Goal: Task Accomplishment & Management: Use online tool/utility

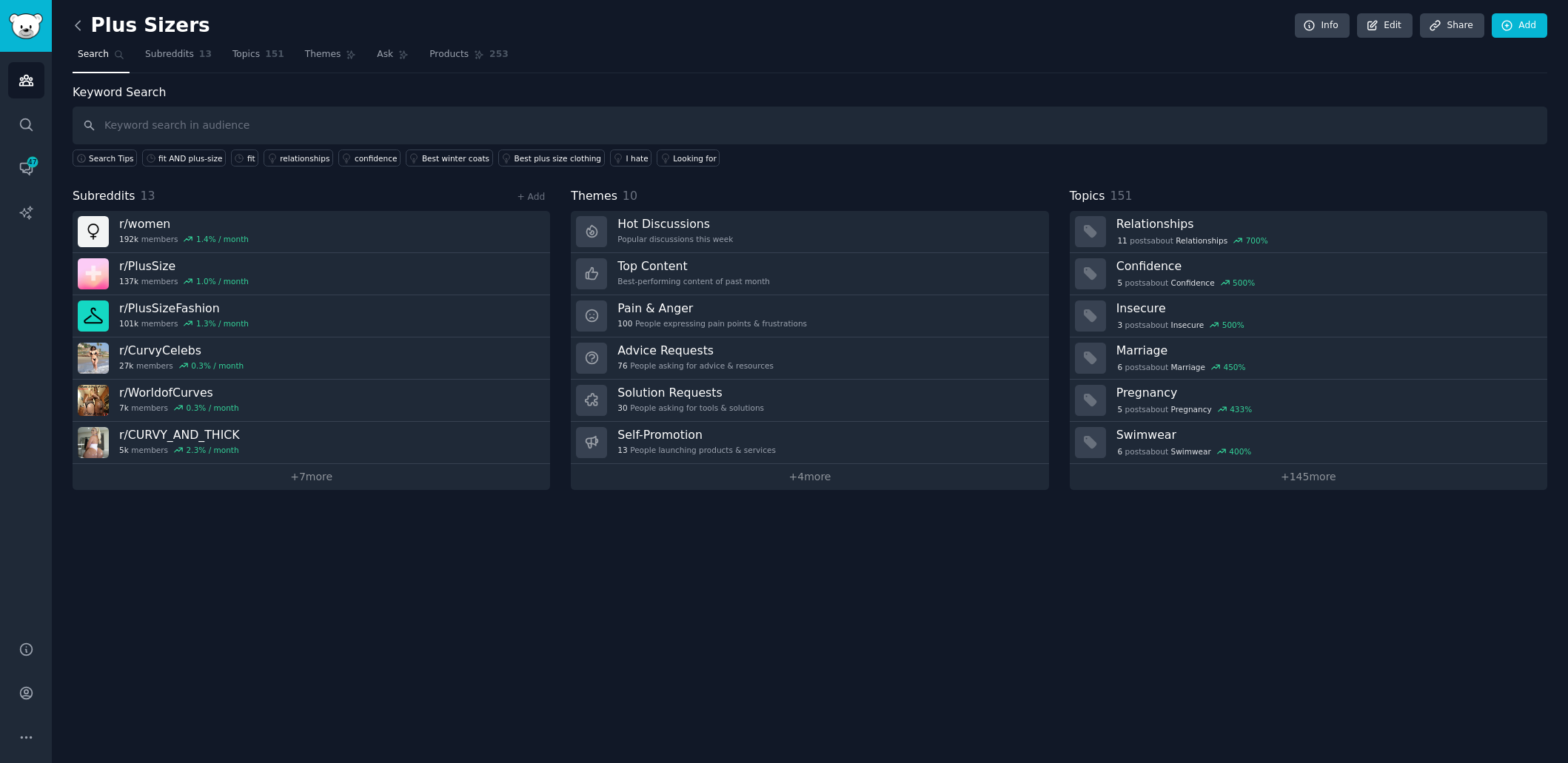
click at [79, 30] on icon at bounding box center [78, 24] width 5 height 9
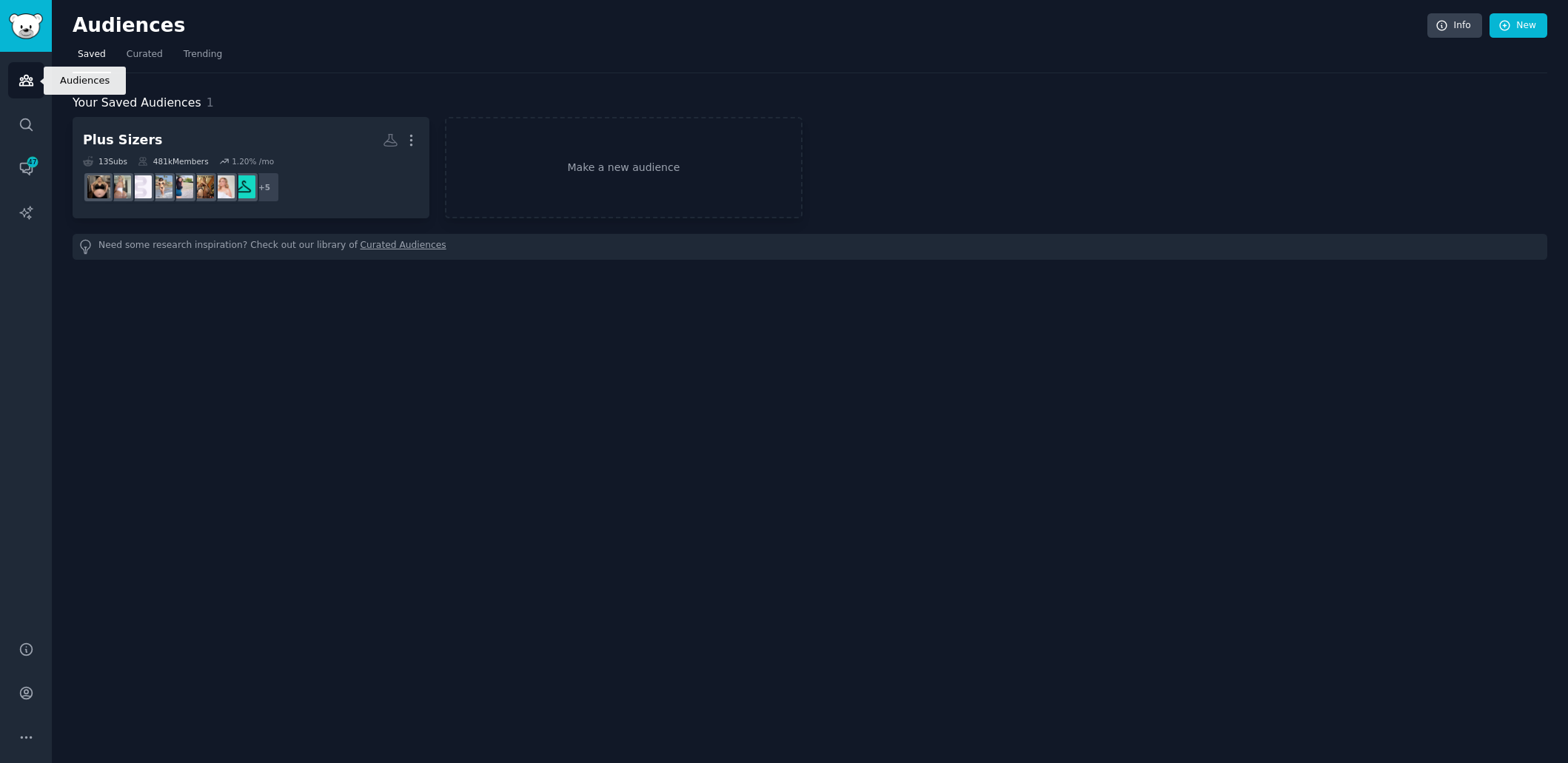
click at [19, 83] on icon "Sidebar" at bounding box center [27, 80] width 16 height 16
click at [1528, 40] on div "Audiences Info New" at bounding box center [810, 28] width 1474 height 31
click at [1521, 31] on link "New" at bounding box center [1518, 26] width 57 height 25
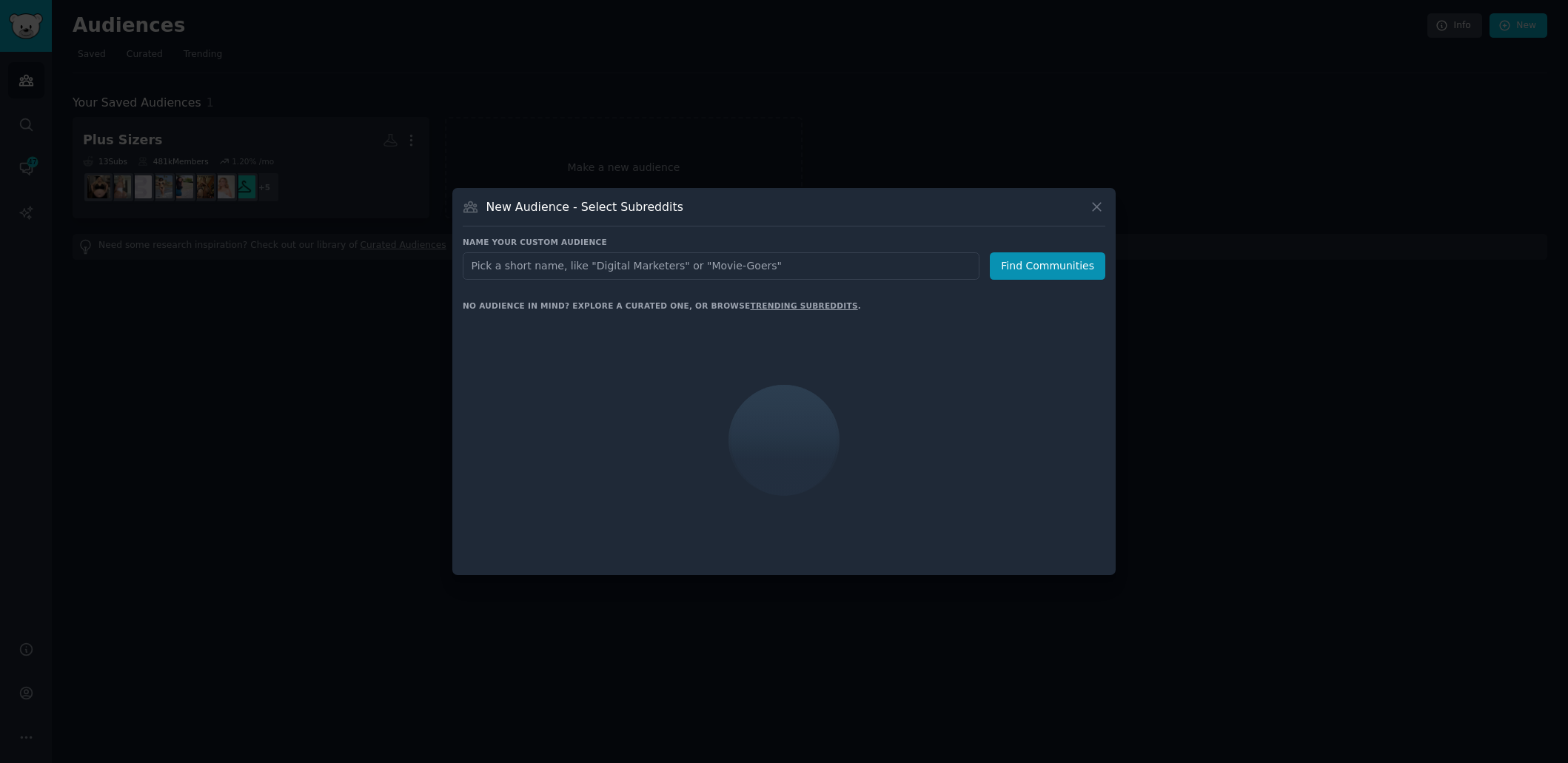
click at [1341, 260] on div at bounding box center [784, 381] width 1568 height 763
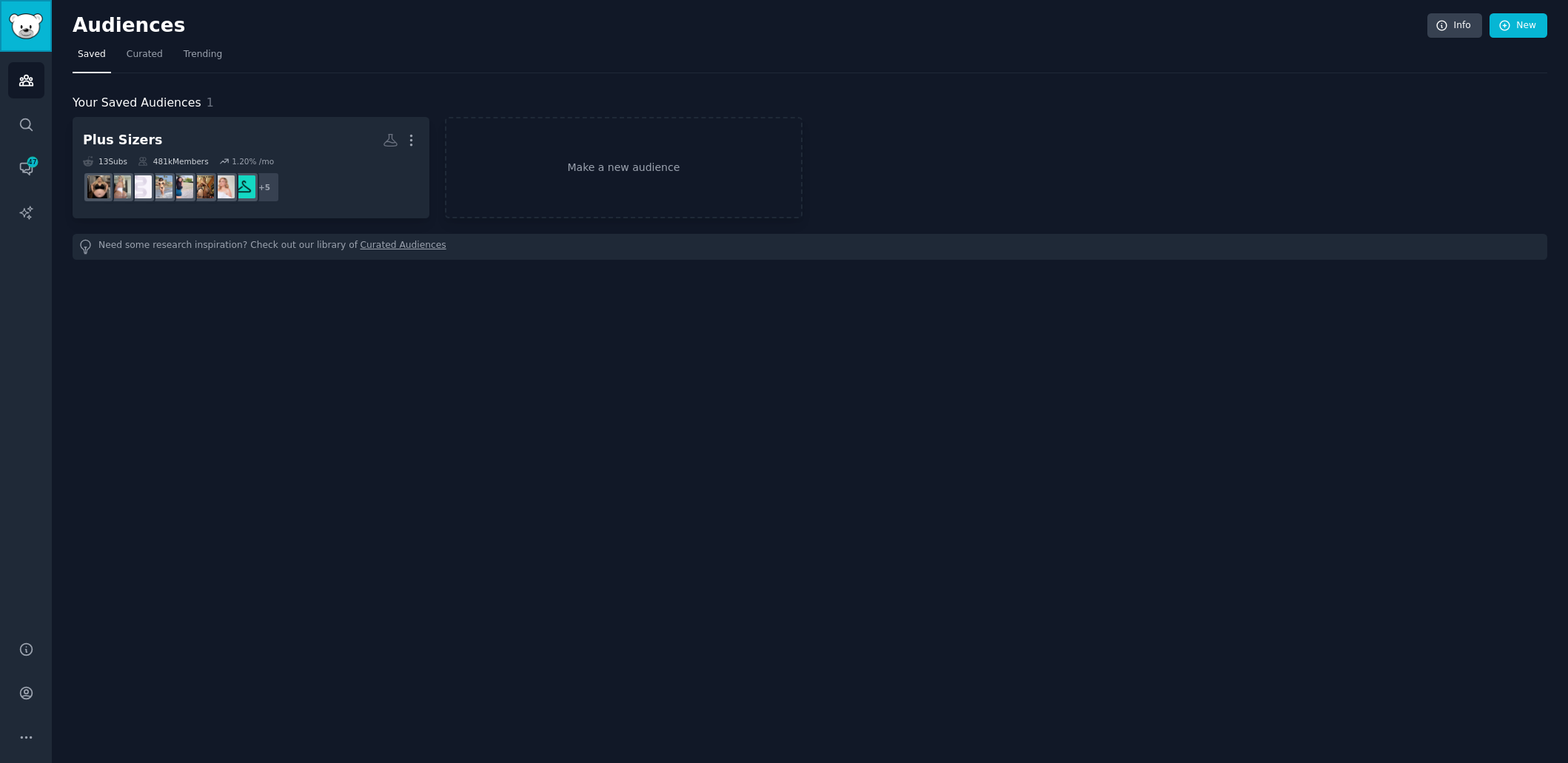
click at [21, 31] on img "Sidebar" at bounding box center [25, 26] width 34 height 26
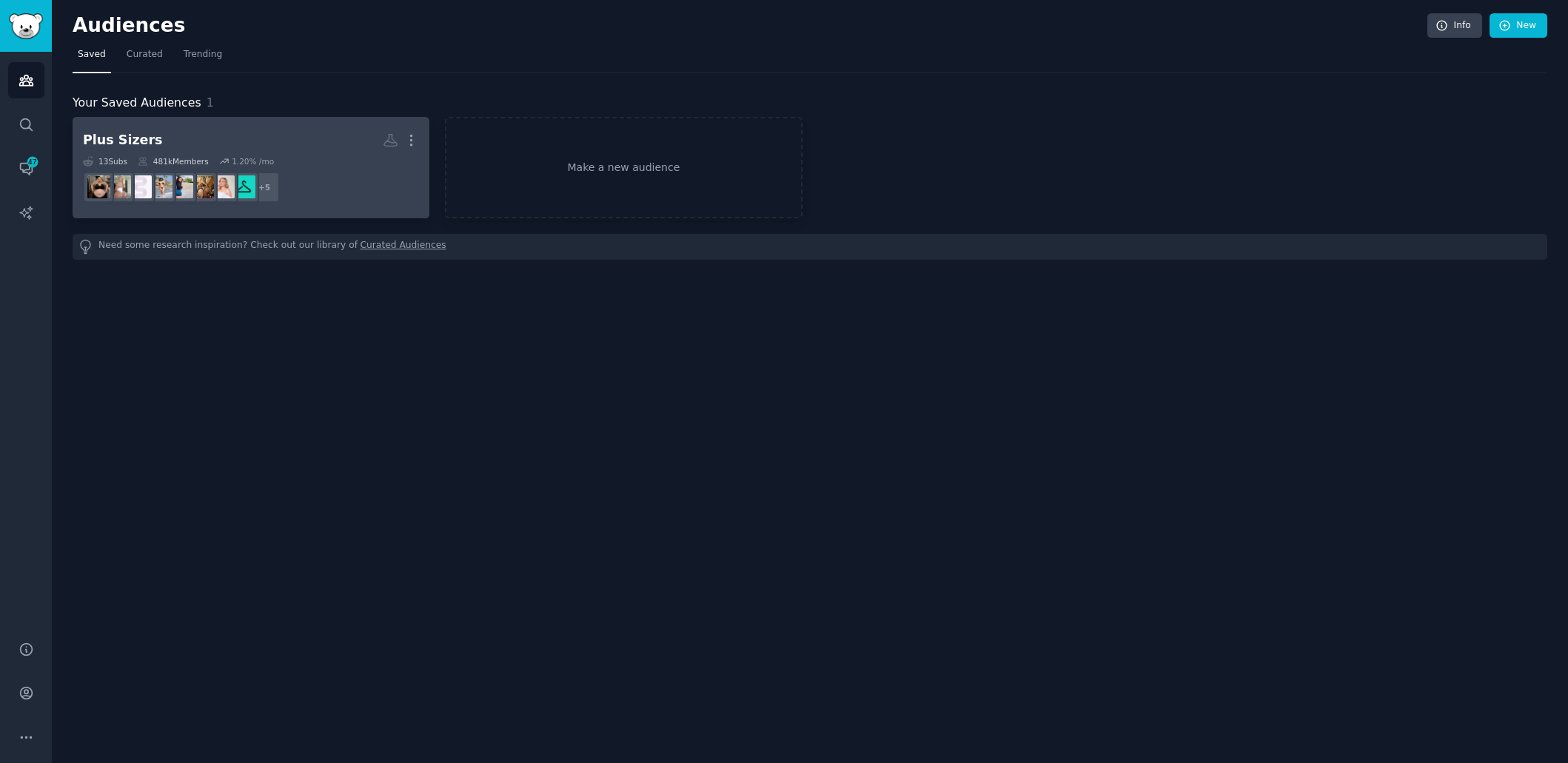
click at [198, 146] on h2 "Plus Sizers Custom Audience More" at bounding box center [251, 140] width 336 height 26
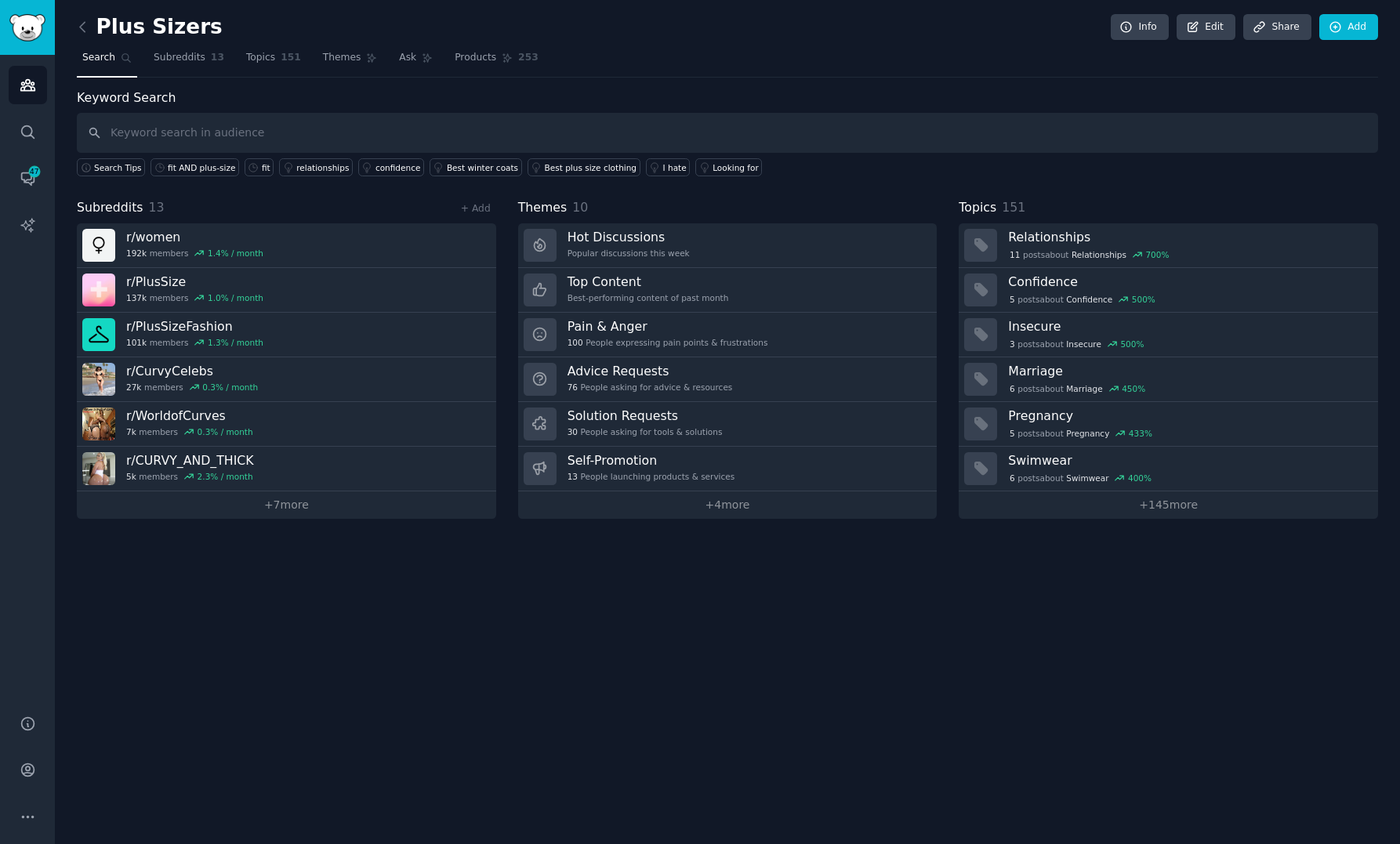
click at [271, 88] on div "Keyword Search Search Tips fit AND plus-size fit relationships confidence Best …" at bounding box center [727, 132] width 1301 height 88
click at [169, 57] on span "Subreddits" at bounding box center [180, 57] width 52 height 14
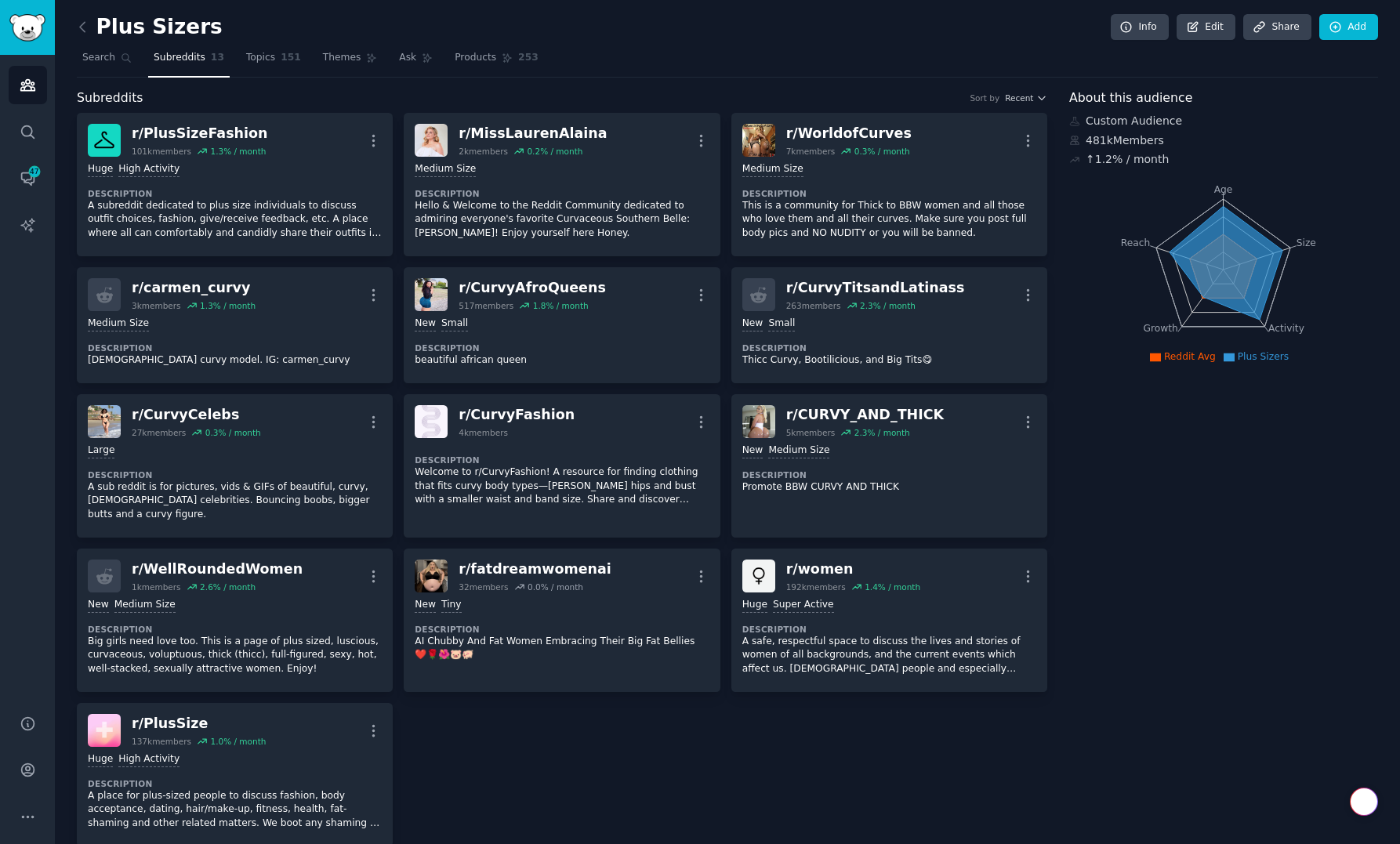
click at [75, 27] on div "Plus Sizers Info Edit Share Add Search Subreddits 13 Topics 151 Themes Ask Prod…" at bounding box center [727, 825] width 1345 height 1651
click at [32, 38] on img "Sidebar" at bounding box center [27, 27] width 36 height 27
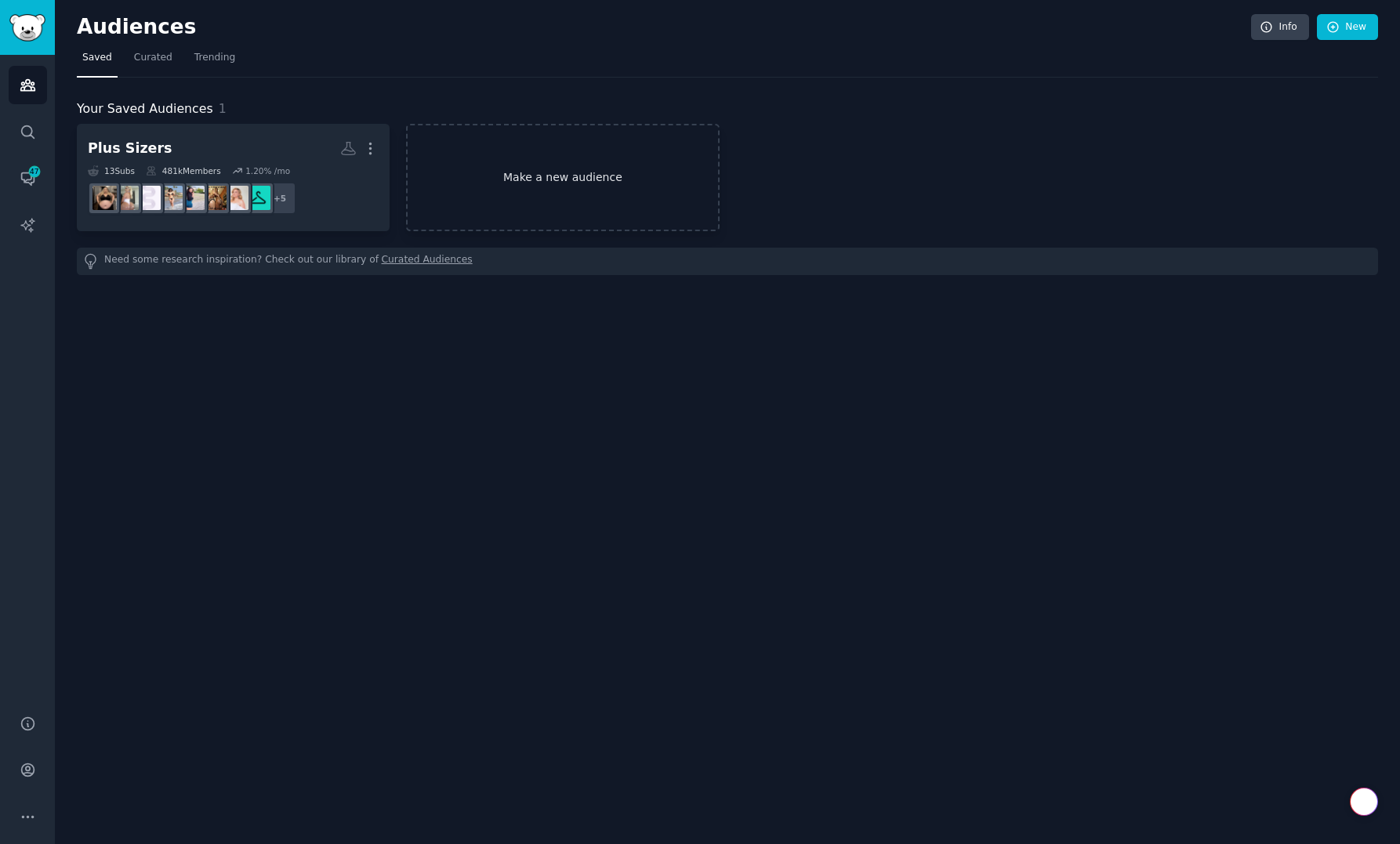
click at [581, 186] on link "Make a new audience" at bounding box center [563, 177] width 313 height 107
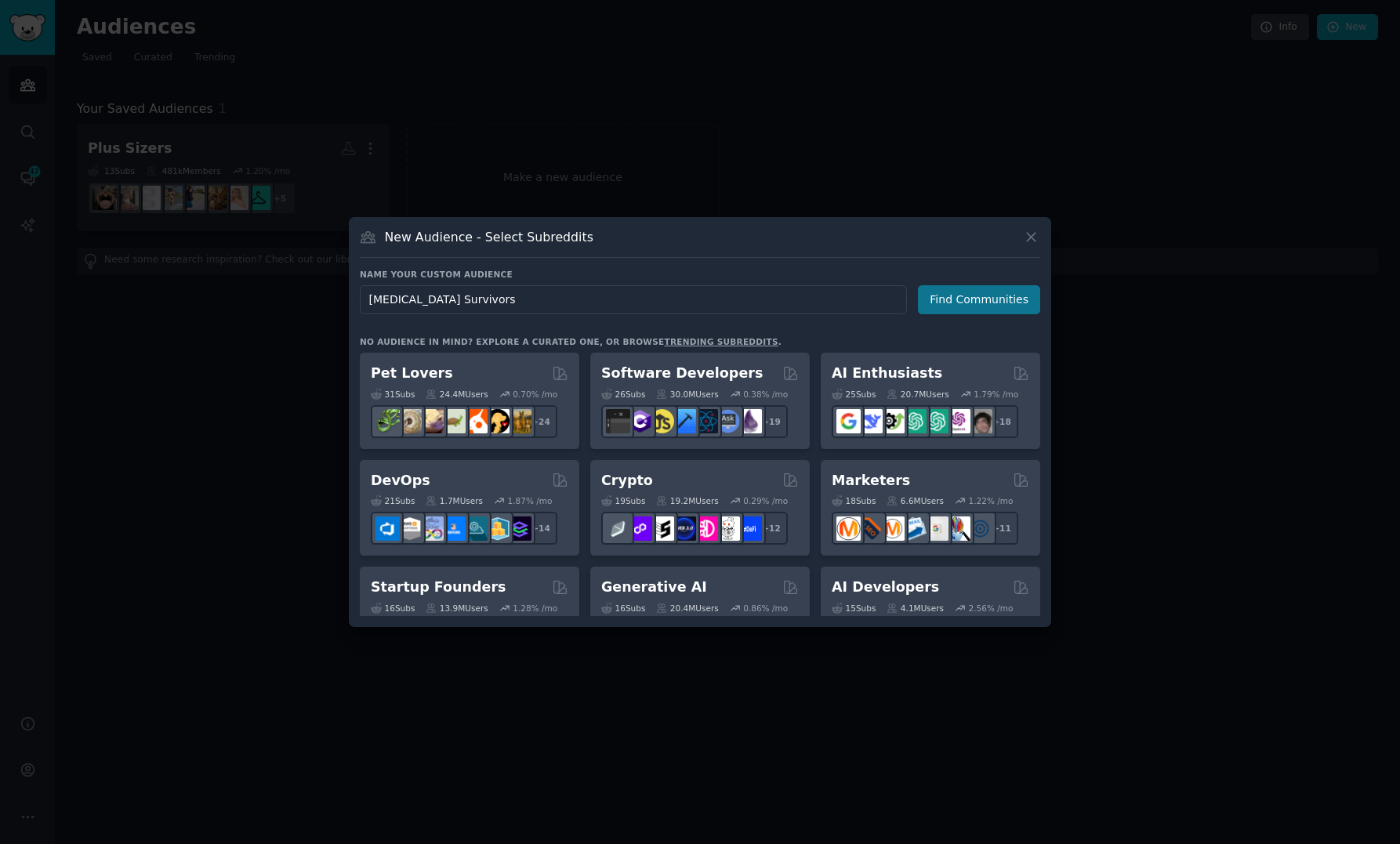
type input "[MEDICAL_DATA] Survivors"
click at [1000, 299] on button "Find Communities" at bounding box center [979, 300] width 122 height 29
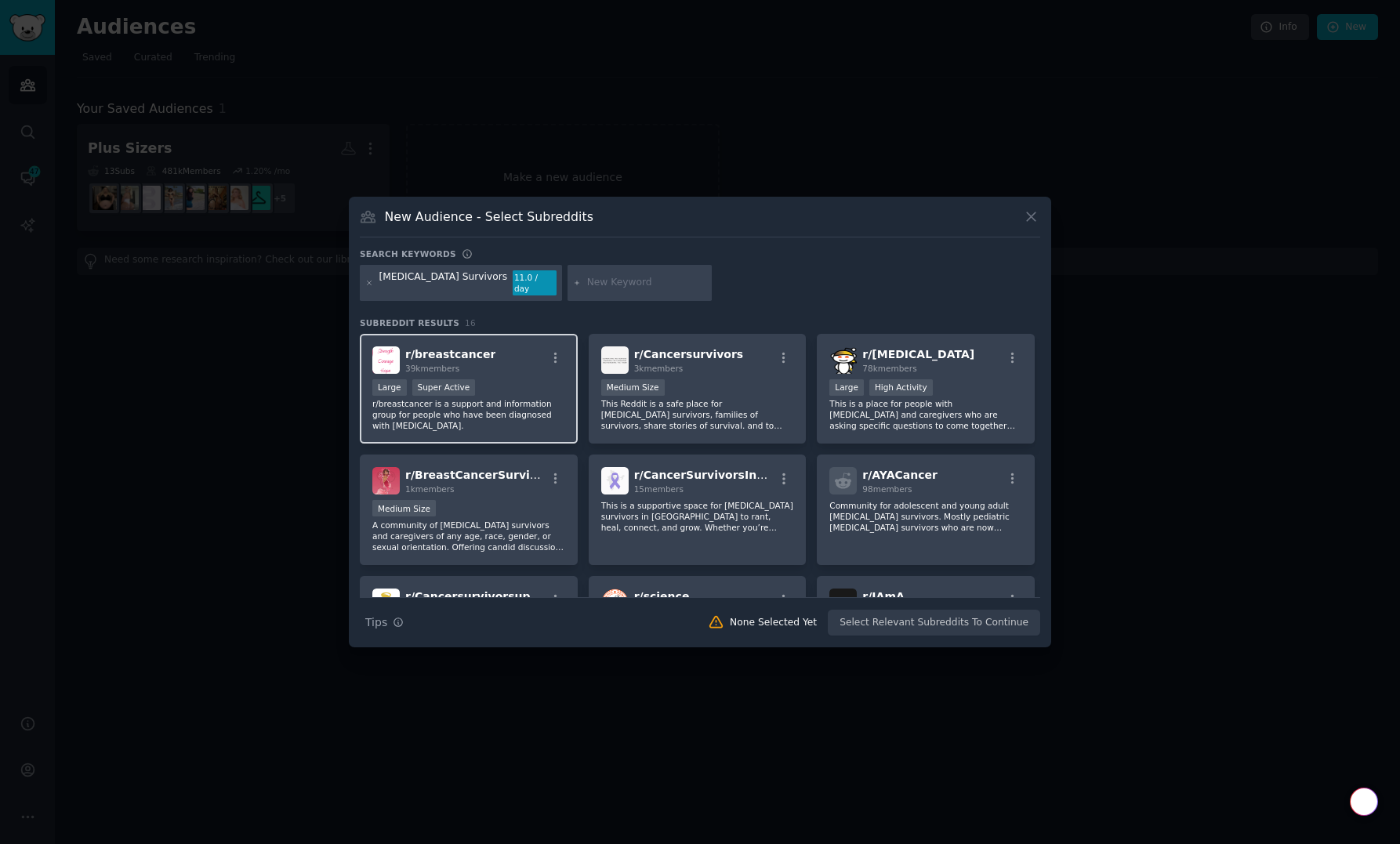
click at [544, 381] on div "Large Super Active" at bounding box center [469, 390] width 193 height 20
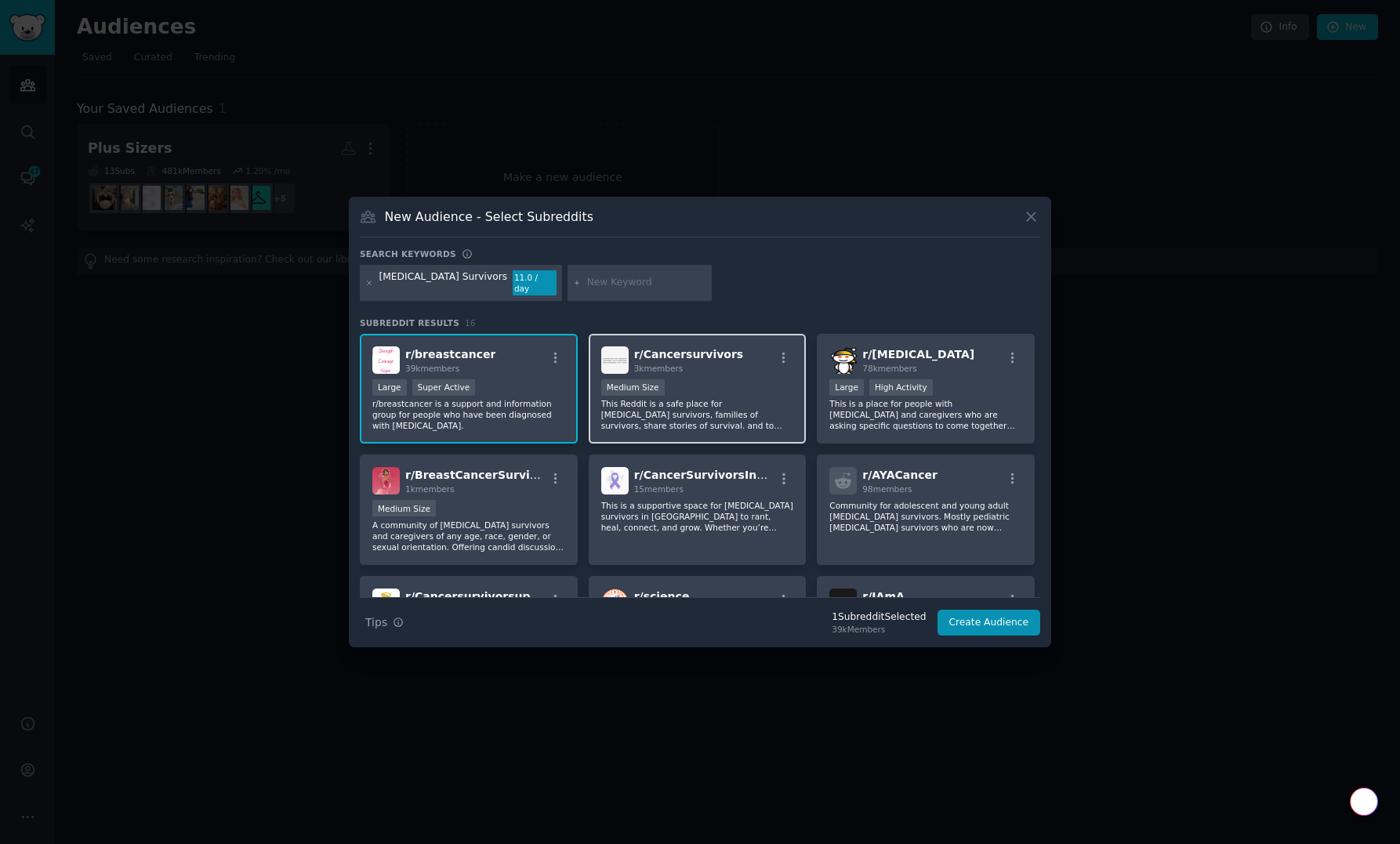
click at [690, 383] on div "1000 - 10,000 members Medium Size" at bounding box center [698, 390] width 193 height 20
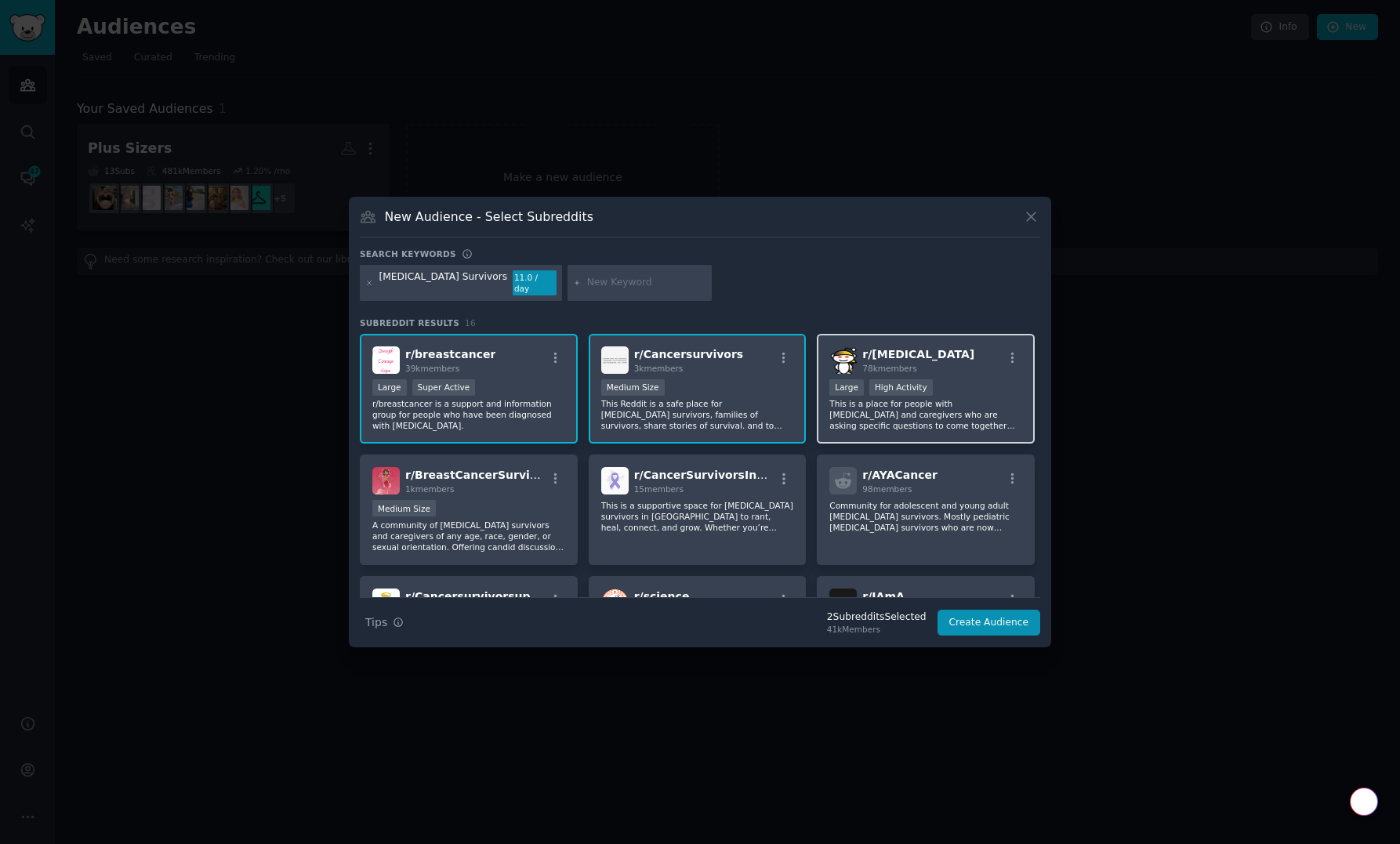
click at [954, 412] on p "This is a place for people with [MEDICAL_DATA] and caregivers who are asking sp…" at bounding box center [926, 415] width 193 height 33
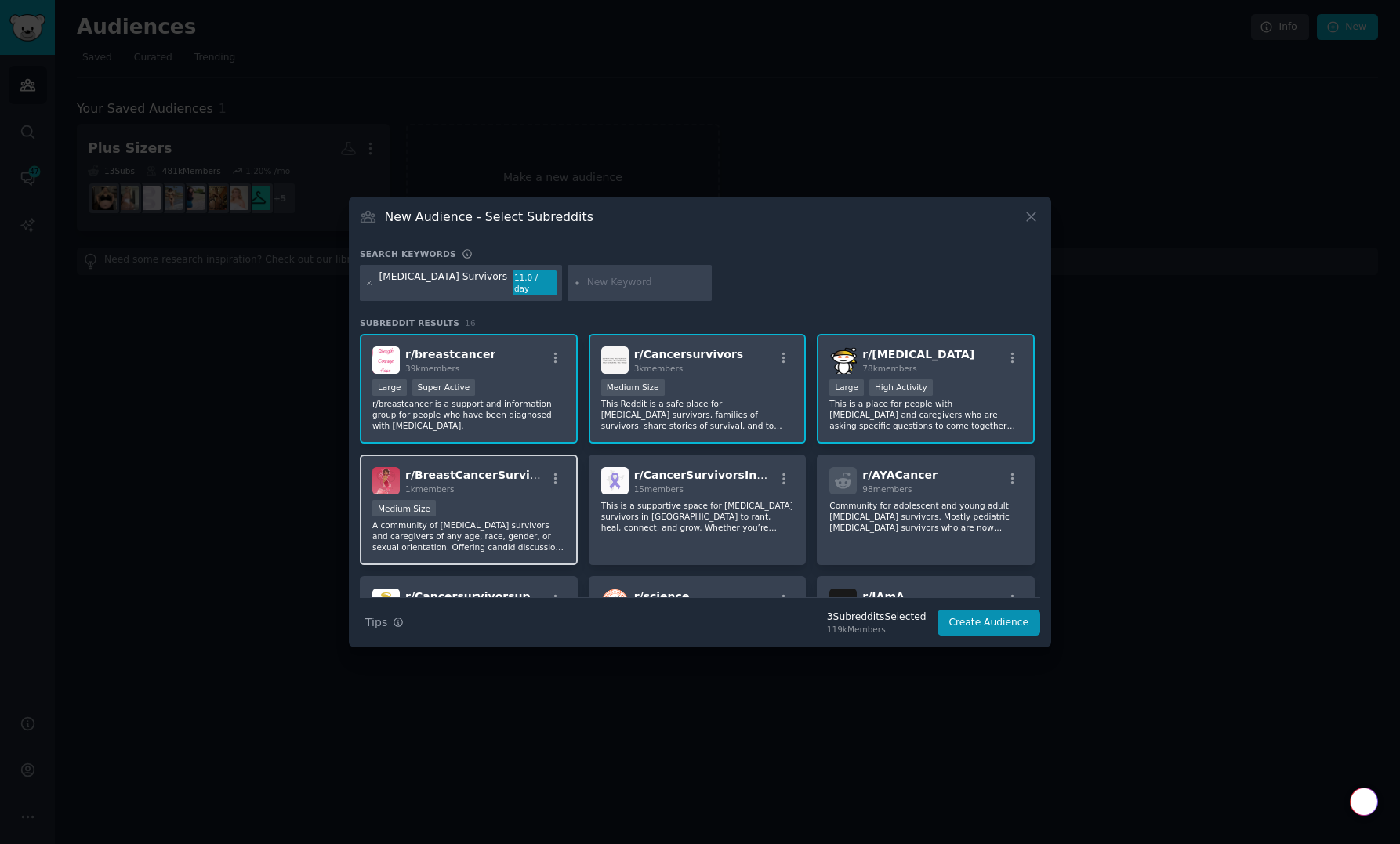
click at [537, 519] on p "A community of [MEDICAL_DATA] survivors and caregivers of any age, race, gender…" at bounding box center [469, 536] width 193 height 33
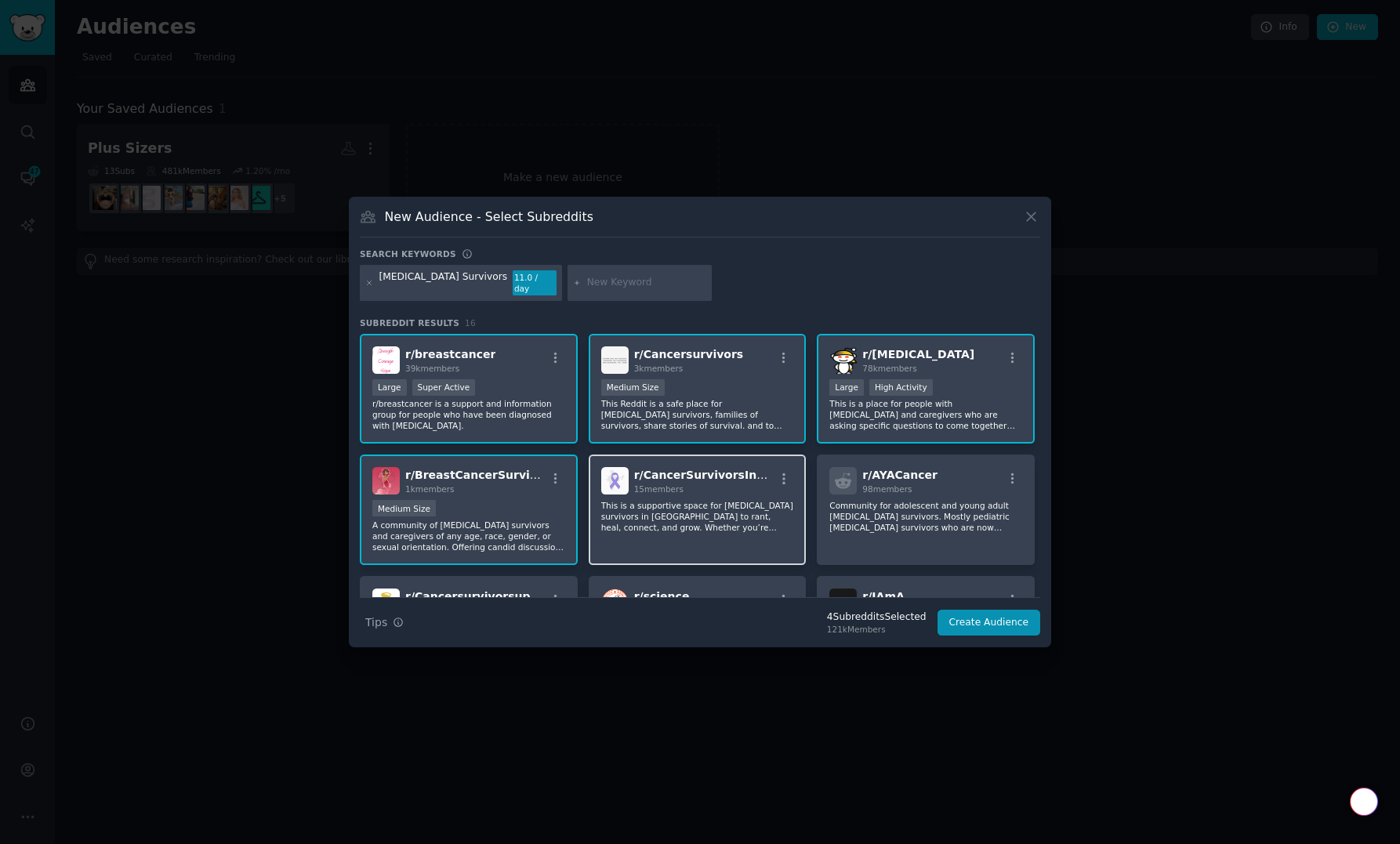
click at [681, 524] on p "This is a supportive space for [MEDICAL_DATA] survivors in [GEOGRAPHIC_DATA] to…" at bounding box center [698, 517] width 193 height 33
click at [908, 535] on div "r/ AYACancer 98 members Community for adolescent and young adult [MEDICAL_DATA]…" at bounding box center [926, 509] width 218 height 111
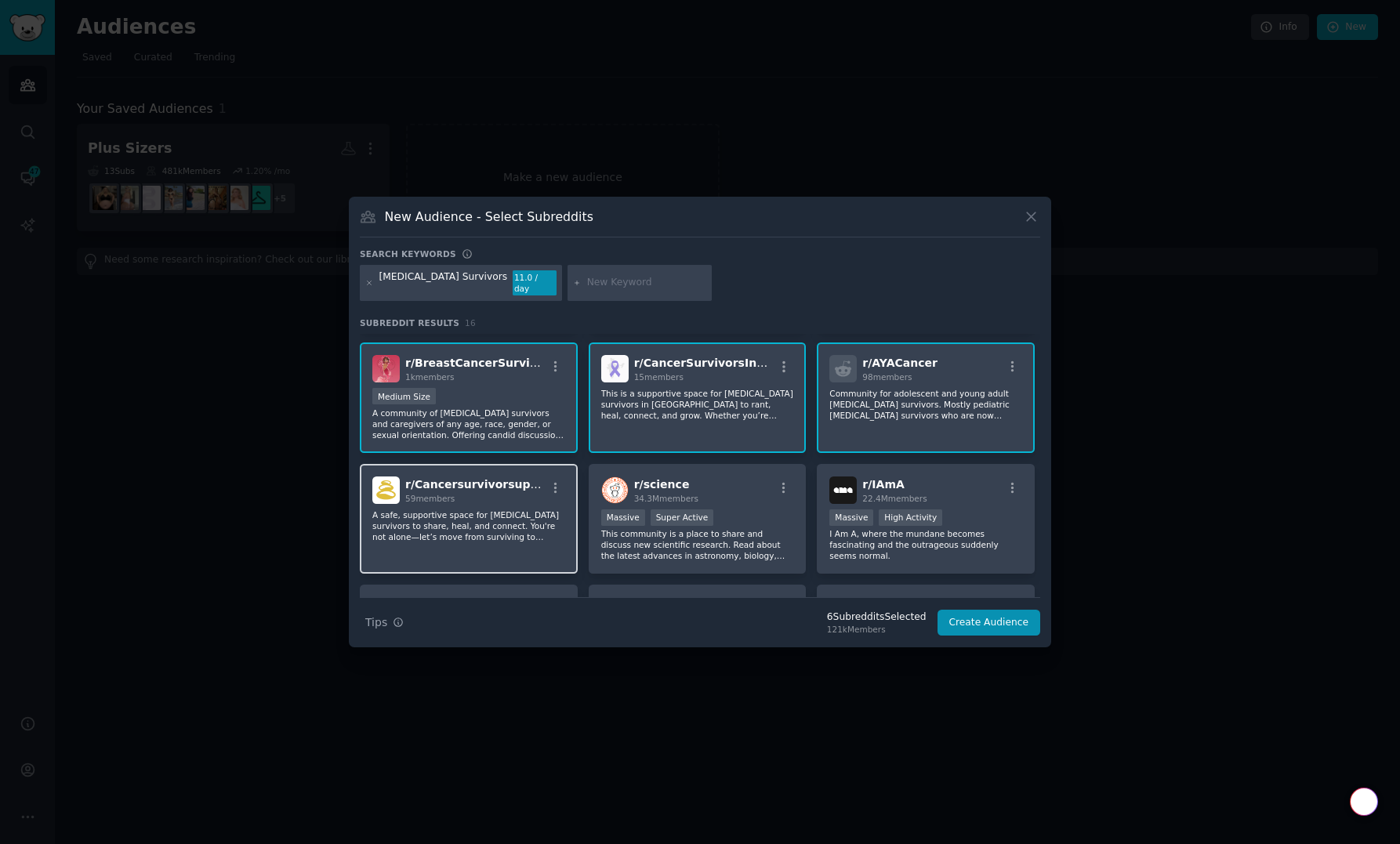
click at [470, 521] on p "A safe, supportive space for [MEDICAL_DATA] survivors to share, heal, and conne…" at bounding box center [469, 526] width 193 height 33
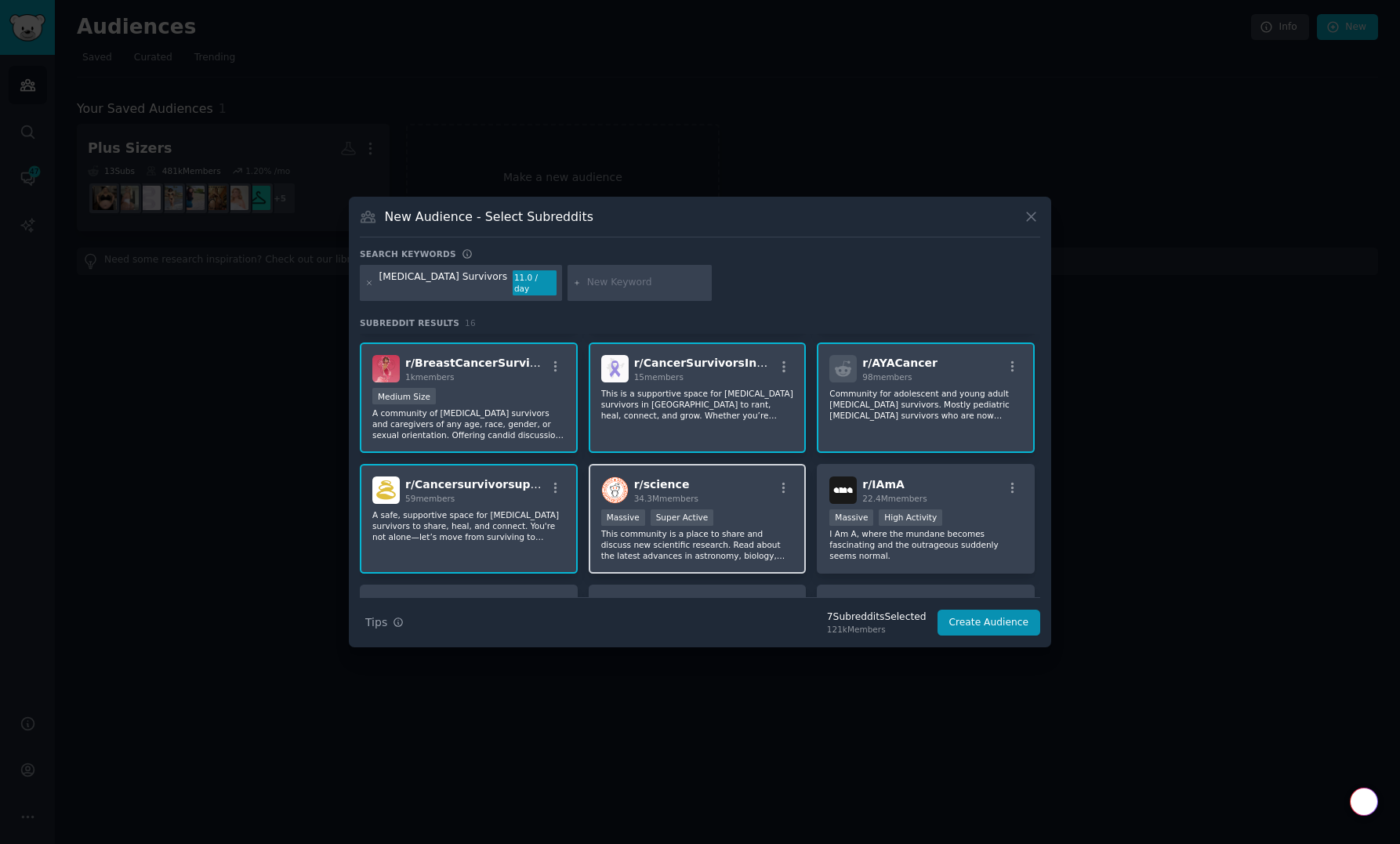
click at [722, 529] on p "This community is a place to share and discuss new scientific research. Read ab…" at bounding box center [698, 545] width 193 height 33
click at [759, 542] on p "This community is a place to share and discuss new scientific research. Read ab…" at bounding box center [698, 545] width 193 height 33
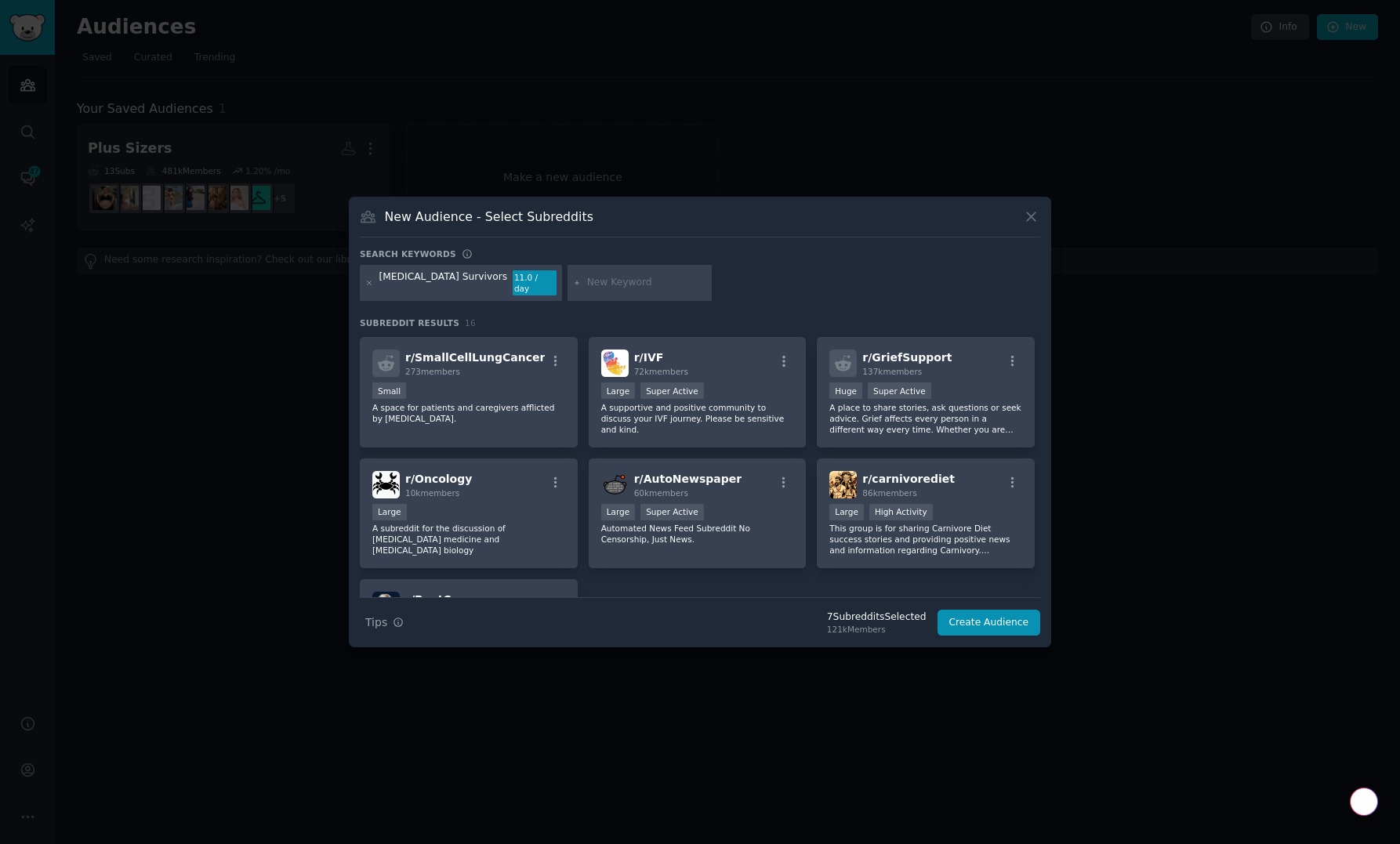
scroll to position [368, 0]
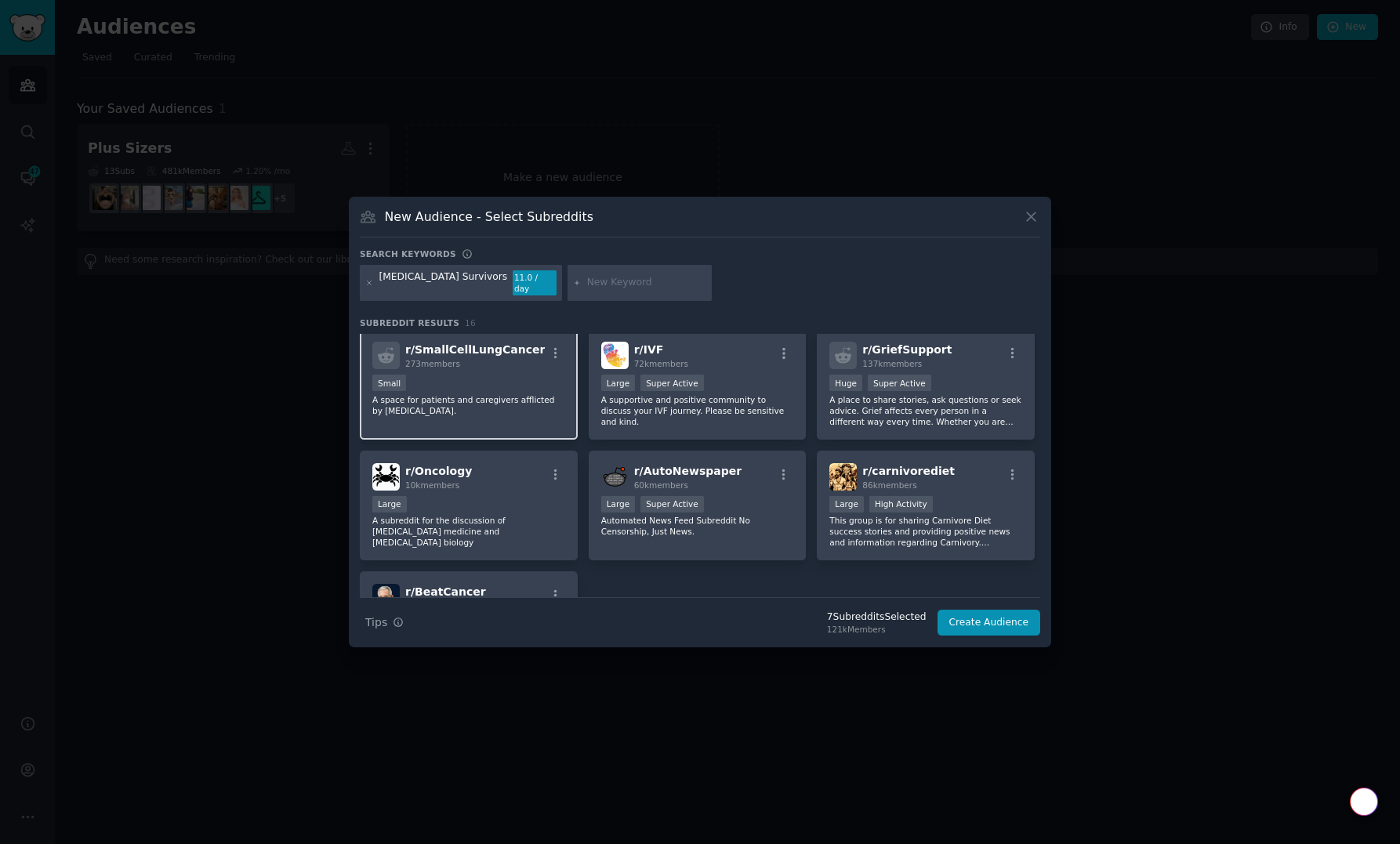
click at [514, 385] on div "Small" at bounding box center [469, 385] width 193 height 20
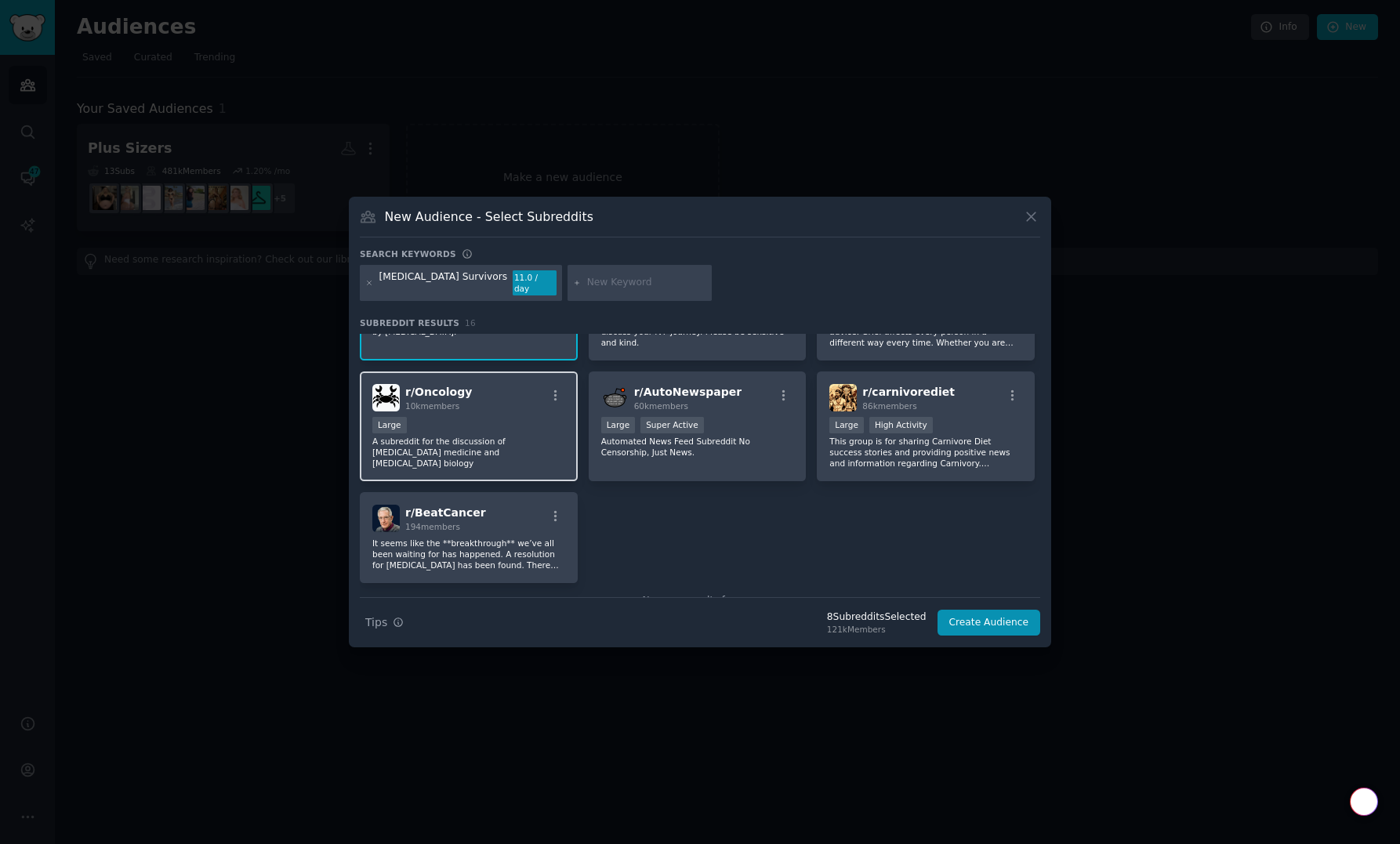
scroll to position [454, 0]
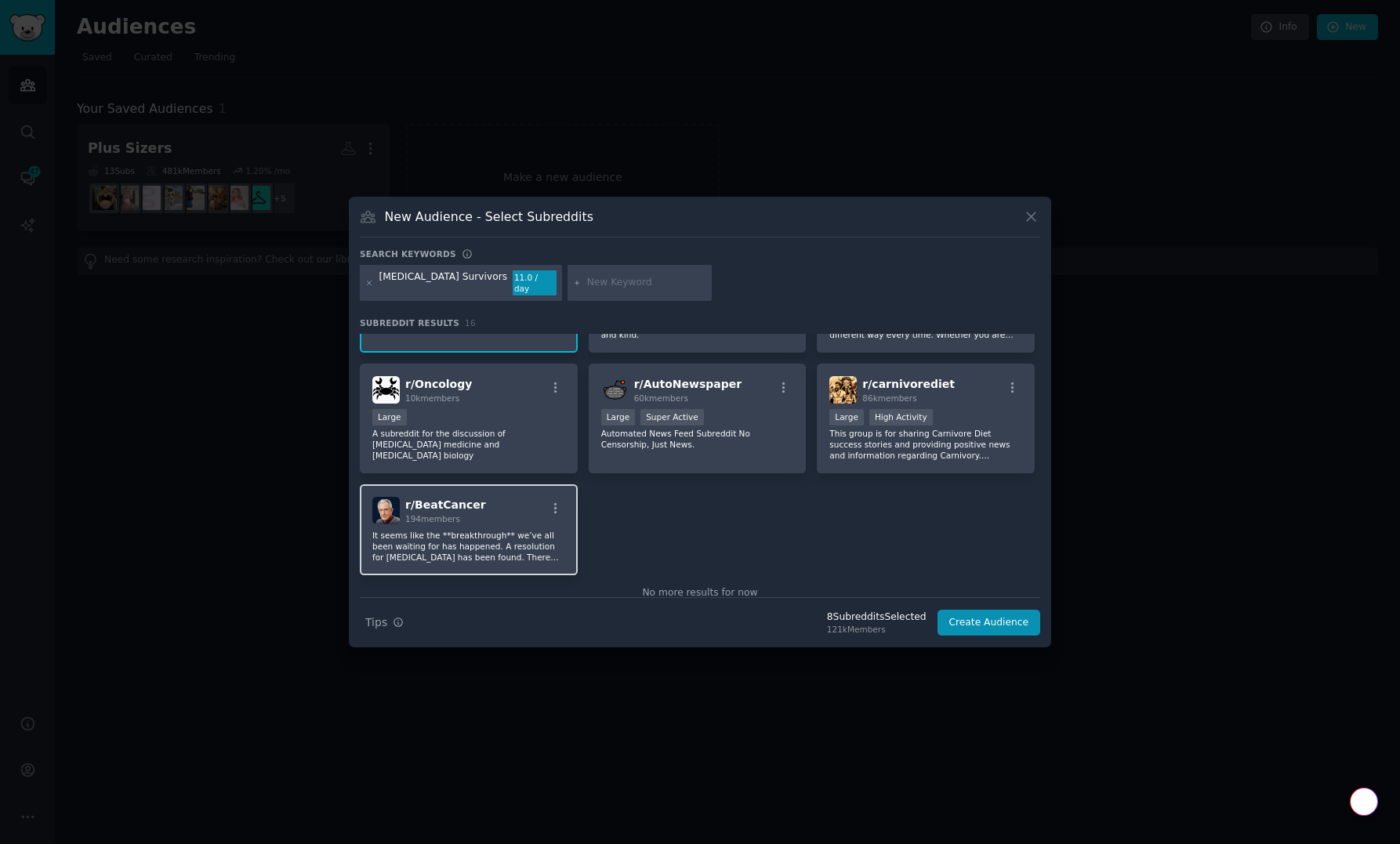
click at [523, 523] on div "r/ BeatCancer 194 members It seems like the **breakthrough** we’ve all been wai…" at bounding box center [469, 529] width 218 height 91
click at [990, 621] on button "Create Audience" at bounding box center [989, 623] width 103 height 27
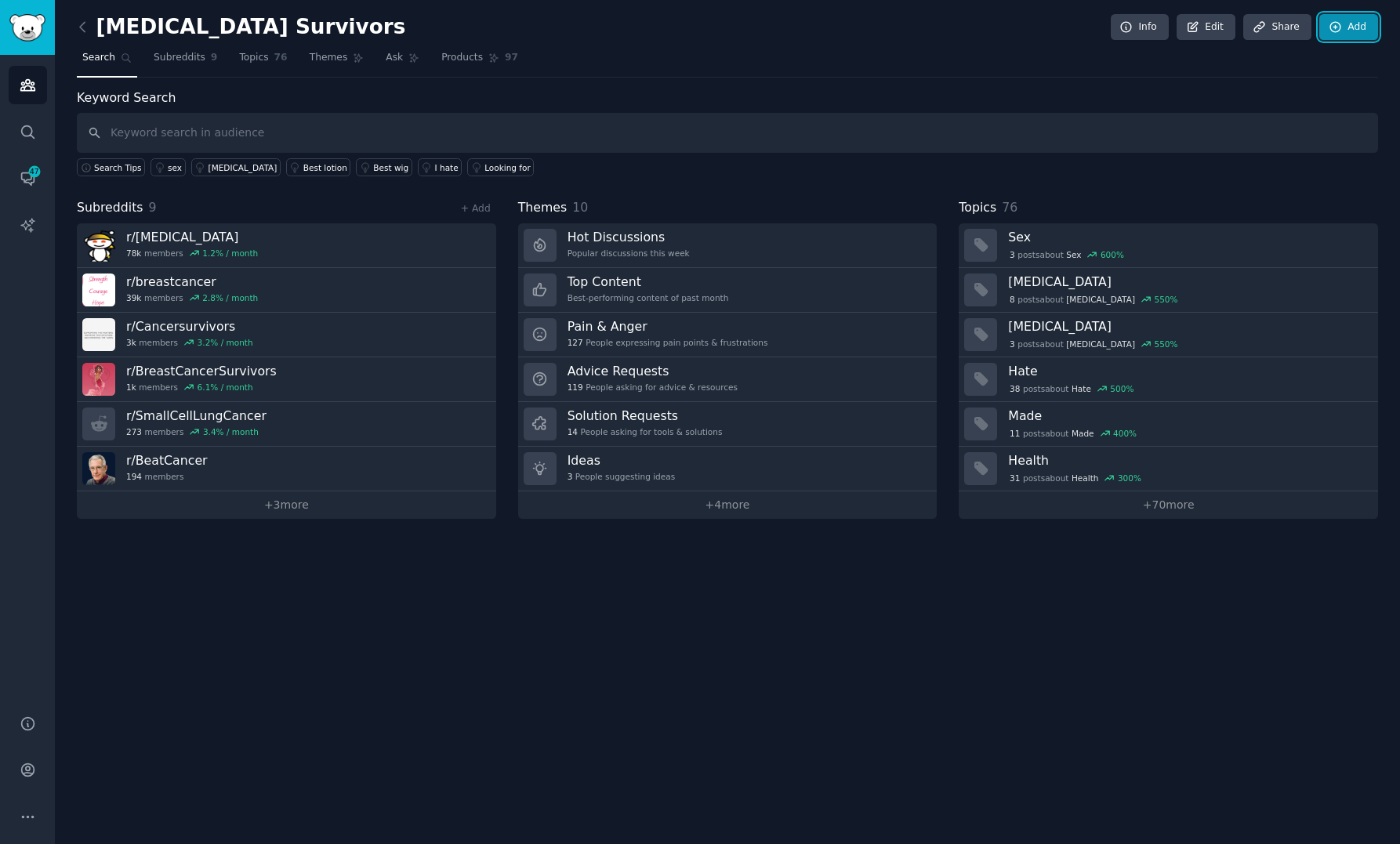
click at [1349, 32] on link "Add" at bounding box center [1348, 27] width 59 height 27
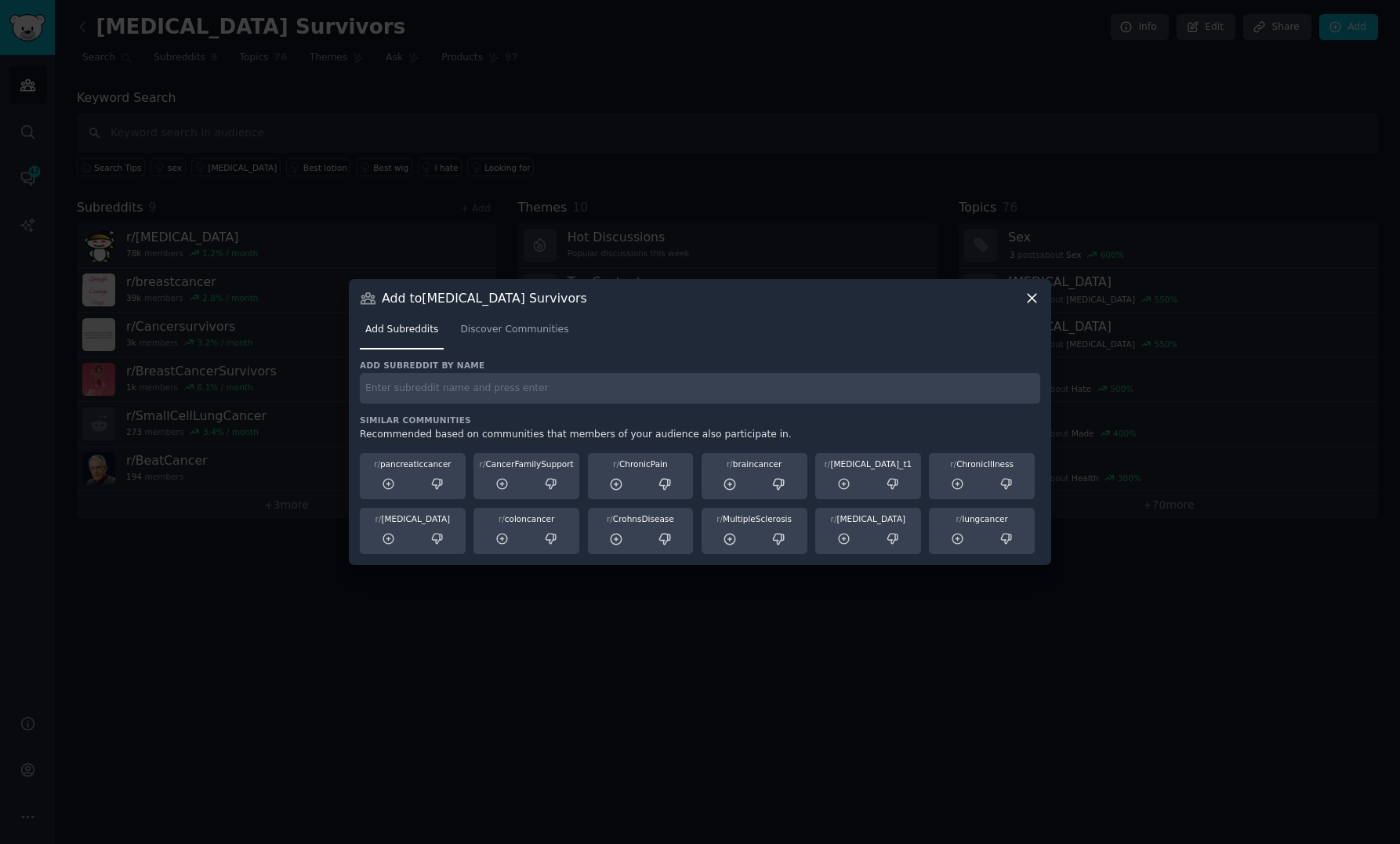
click at [1035, 296] on icon at bounding box center [1032, 298] width 8 height 8
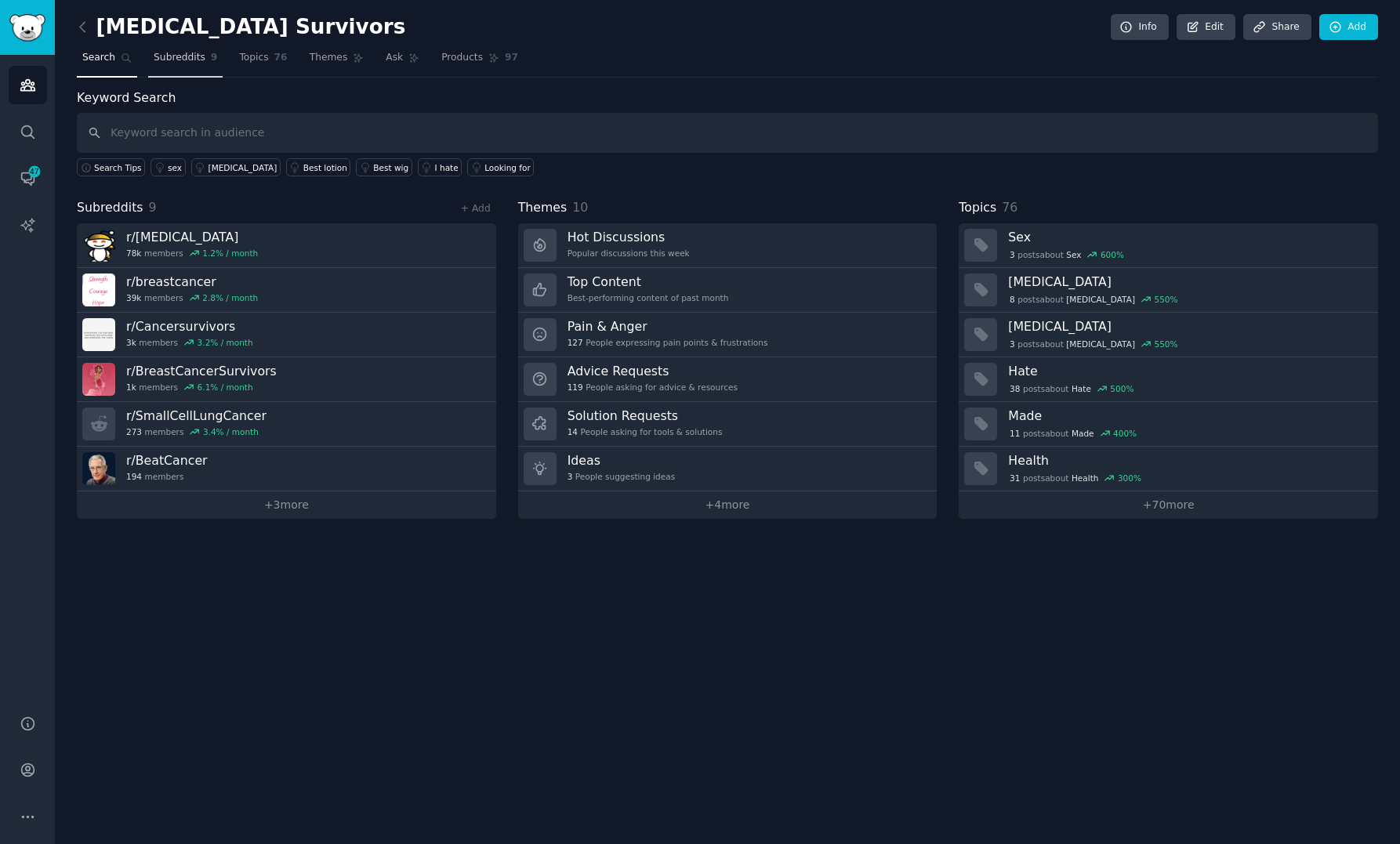
click at [193, 57] on span "Subreddits" at bounding box center [180, 57] width 52 height 14
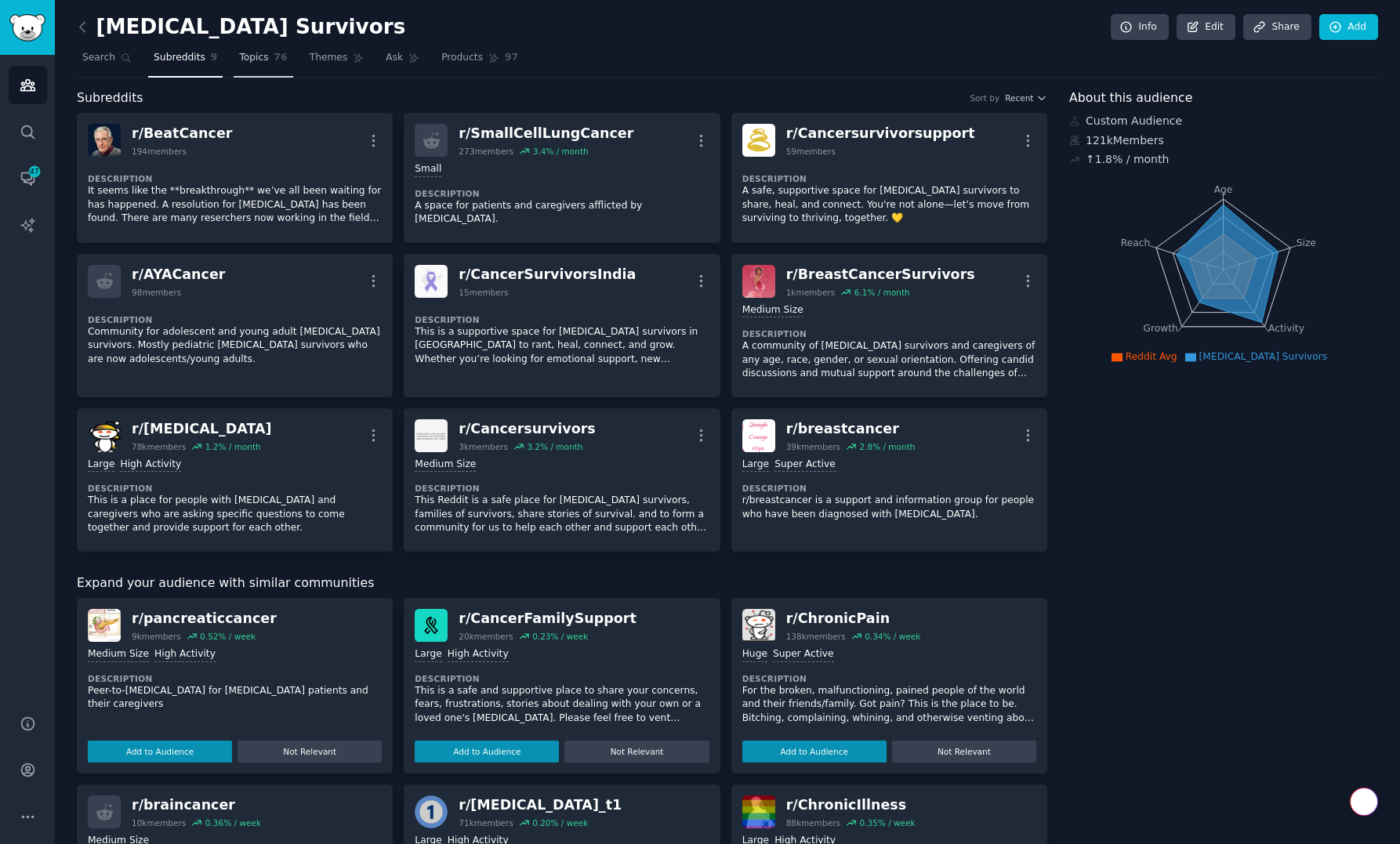
click at [248, 57] on span "Topics" at bounding box center [253, 57] width 29 height 14
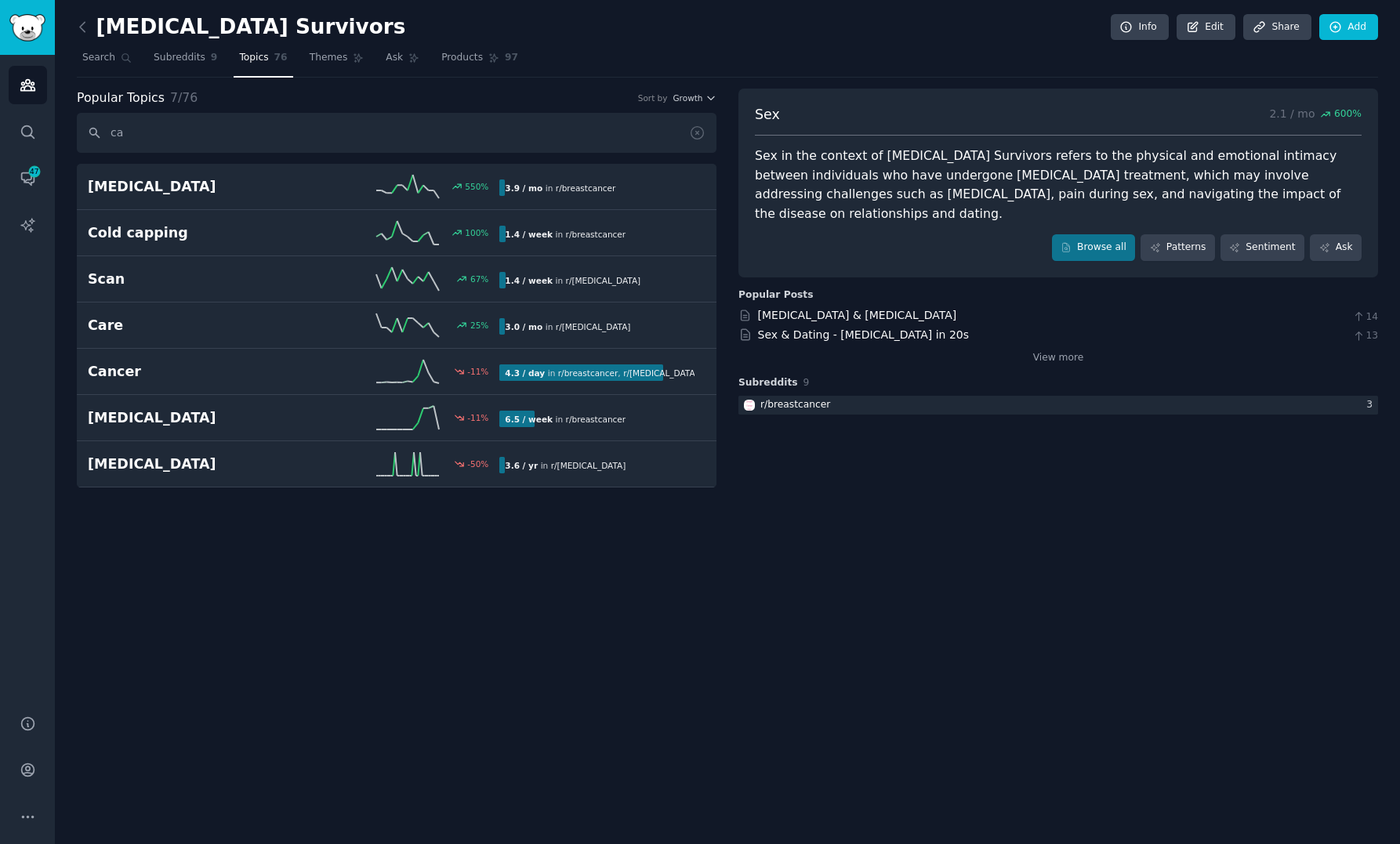
type input "c"
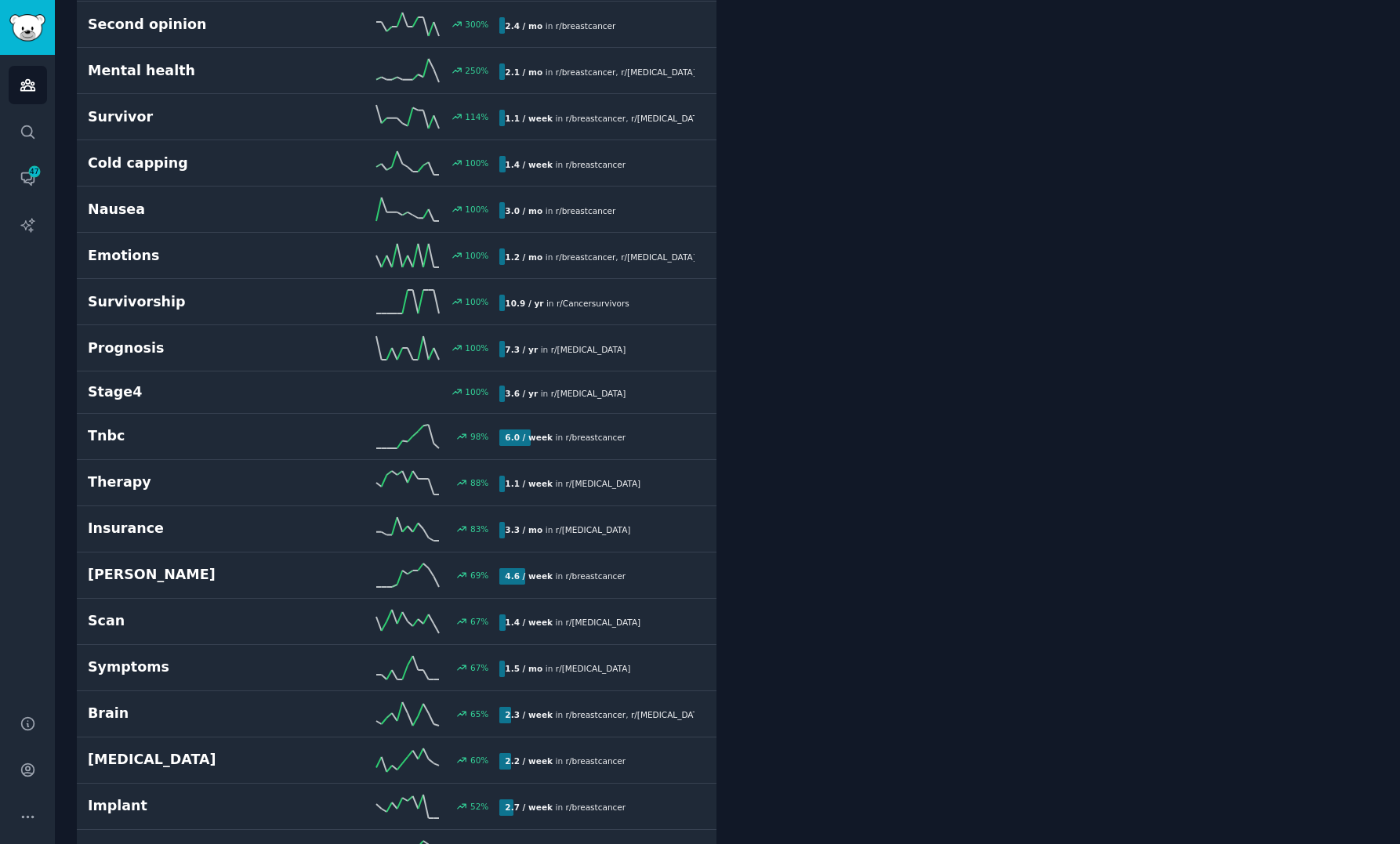
scroll to position [679, 0]
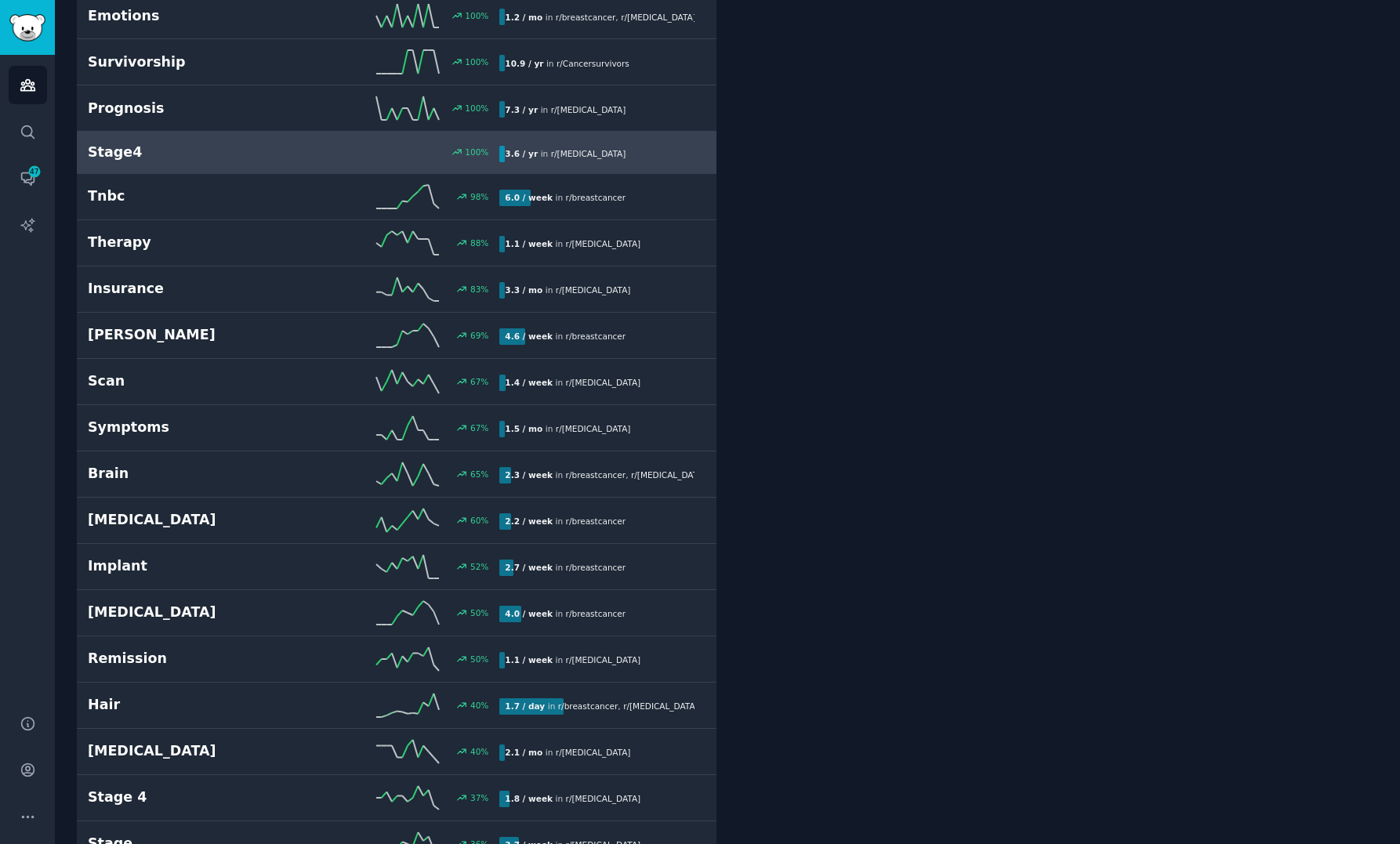
click at [193, 141] on link "Stage4 100 % 3.6 / yr in r/ [MEDICAL_DATA]" at bounding box center [396, 152] width 639 height 42
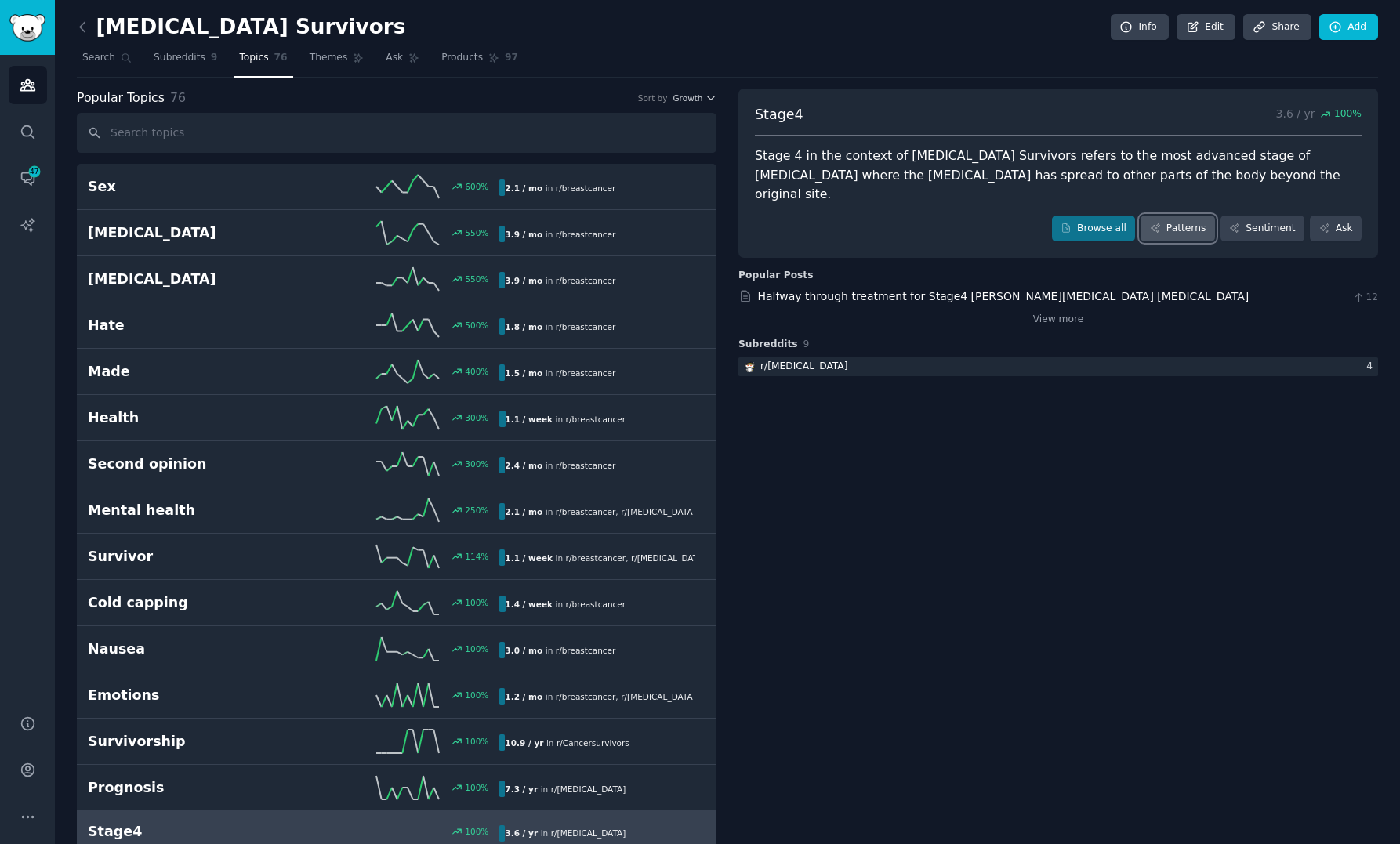
click at [1177, 216] on link "Patterns" at bounding box center [1177, 229] width 74 height 27
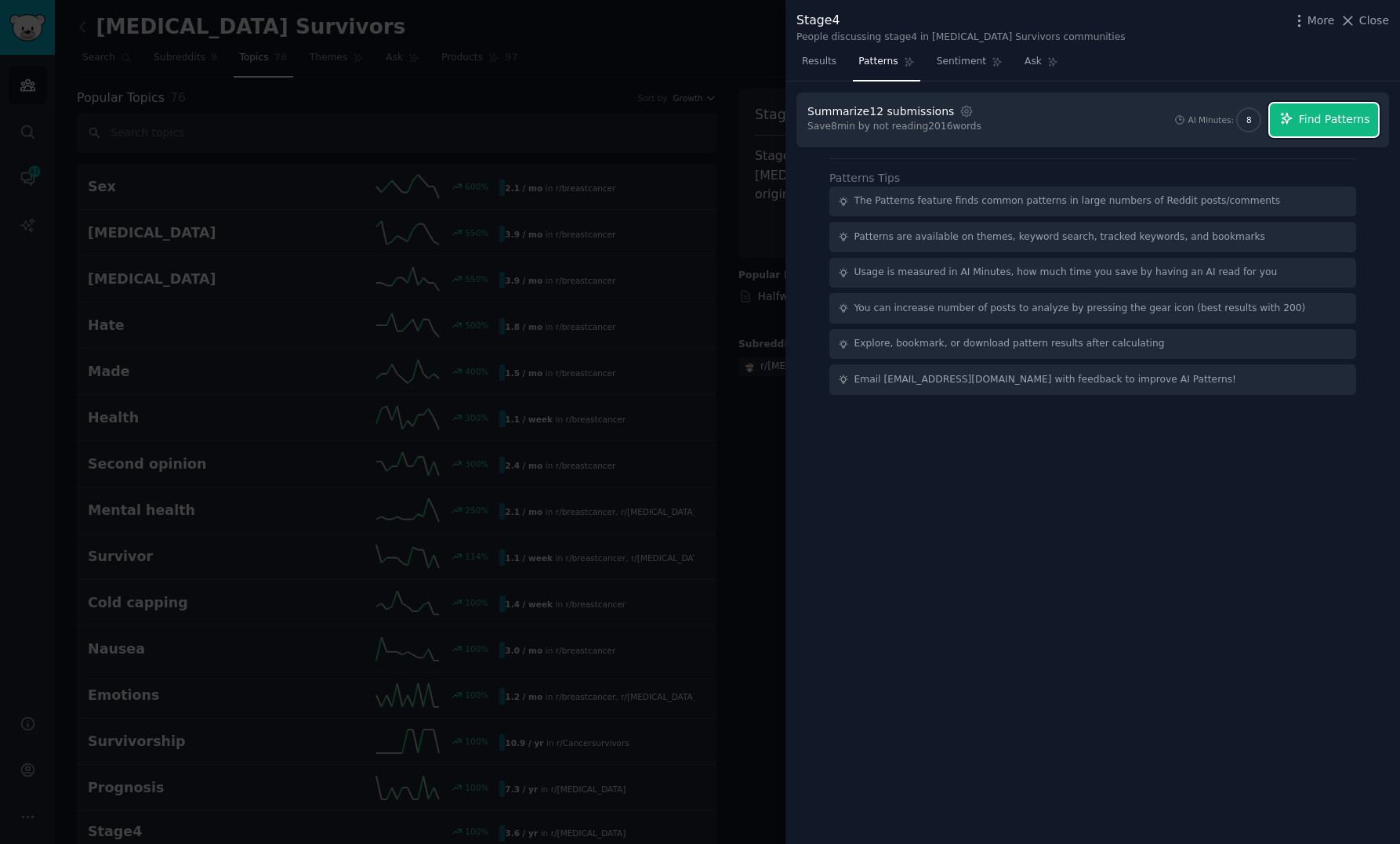
click at [1323, 117] on span "Find Patterns" at bounding box center [1334, 120] width 72 height 17
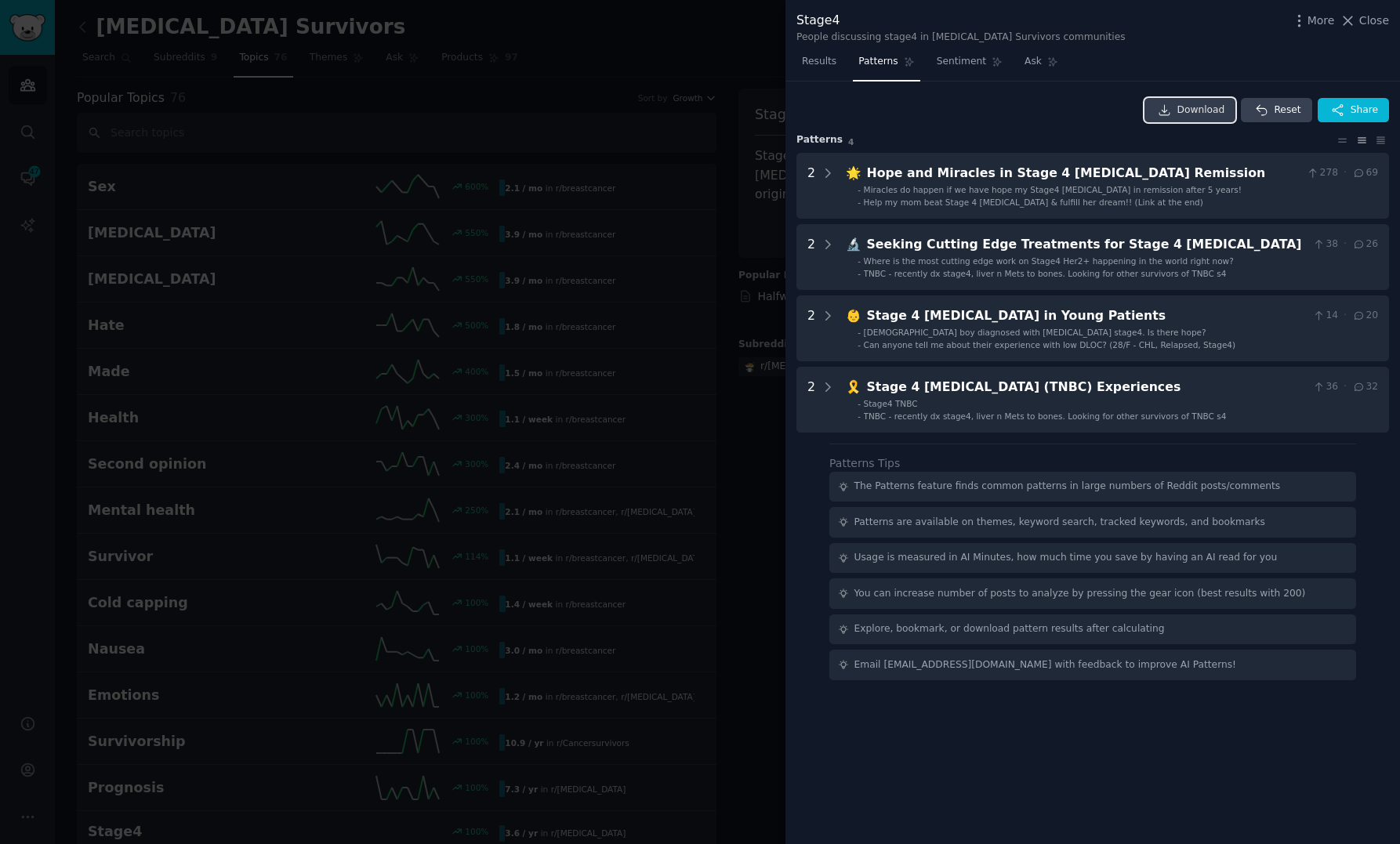
click at [1187, 112] on span "Download" at bounding box center [1200, 110] width 47 height 14
click at [948, 62] on span "Sentiment" at bounding box center [961, 62] width 49 height 14
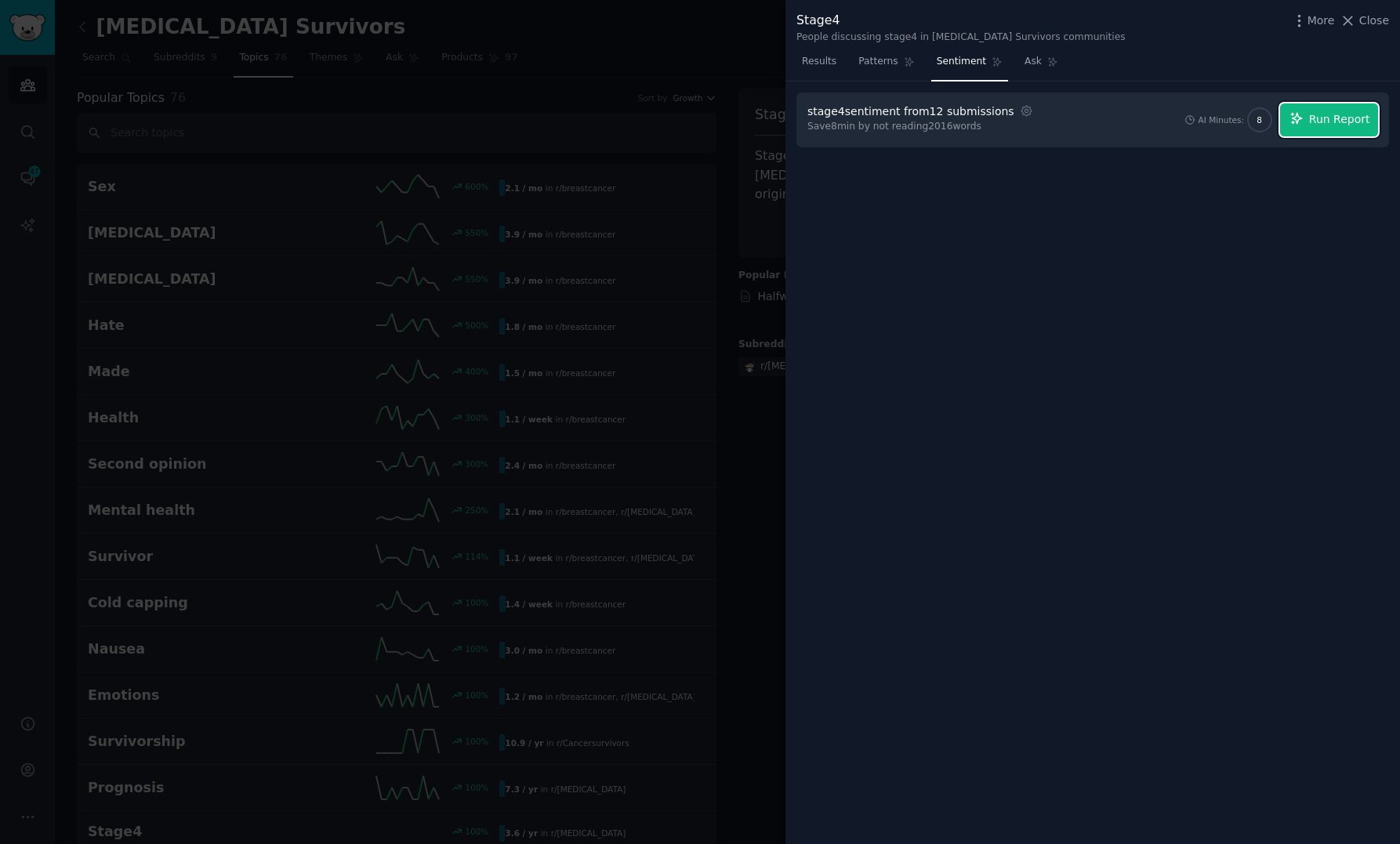
click at [1352, 122] on span "Run Report" at bounding box center [1339, 120] width 61 height 17
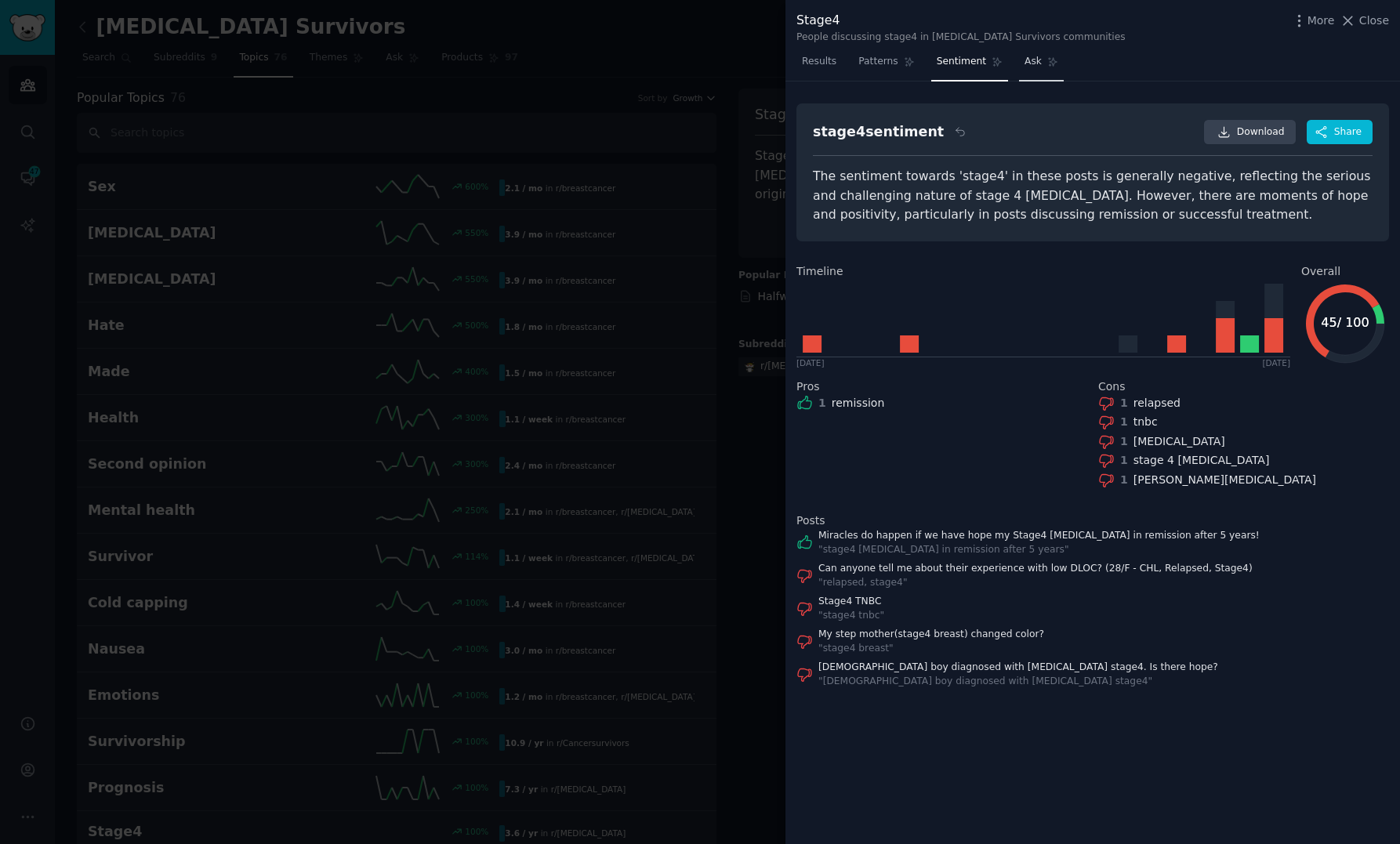
click at [1026, 65] on span "Ask" at bounding box center [1033, 62] width 17 height 14
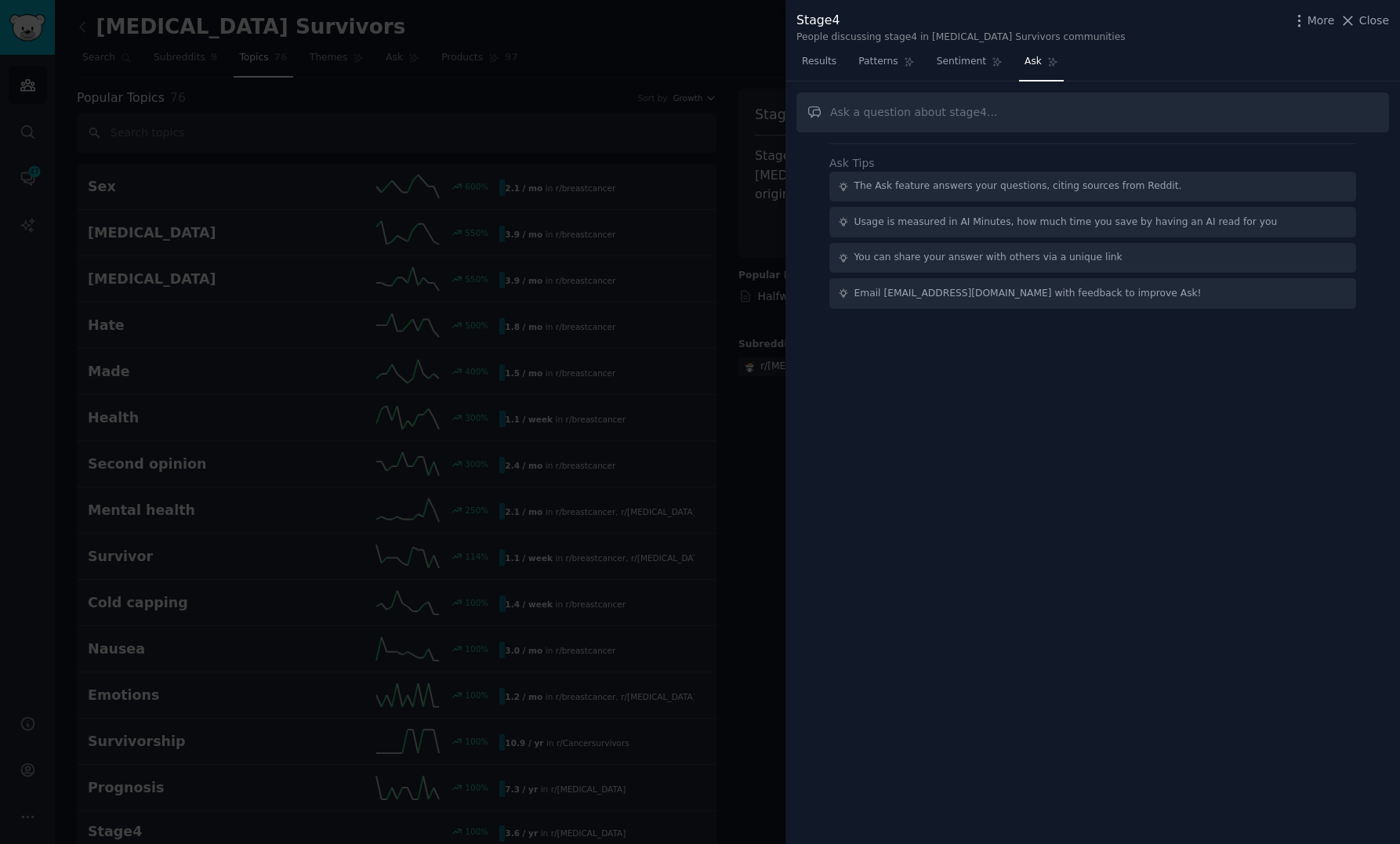
click at [498, 40] on div at bounding box center [700, 422] width 1400 height 844
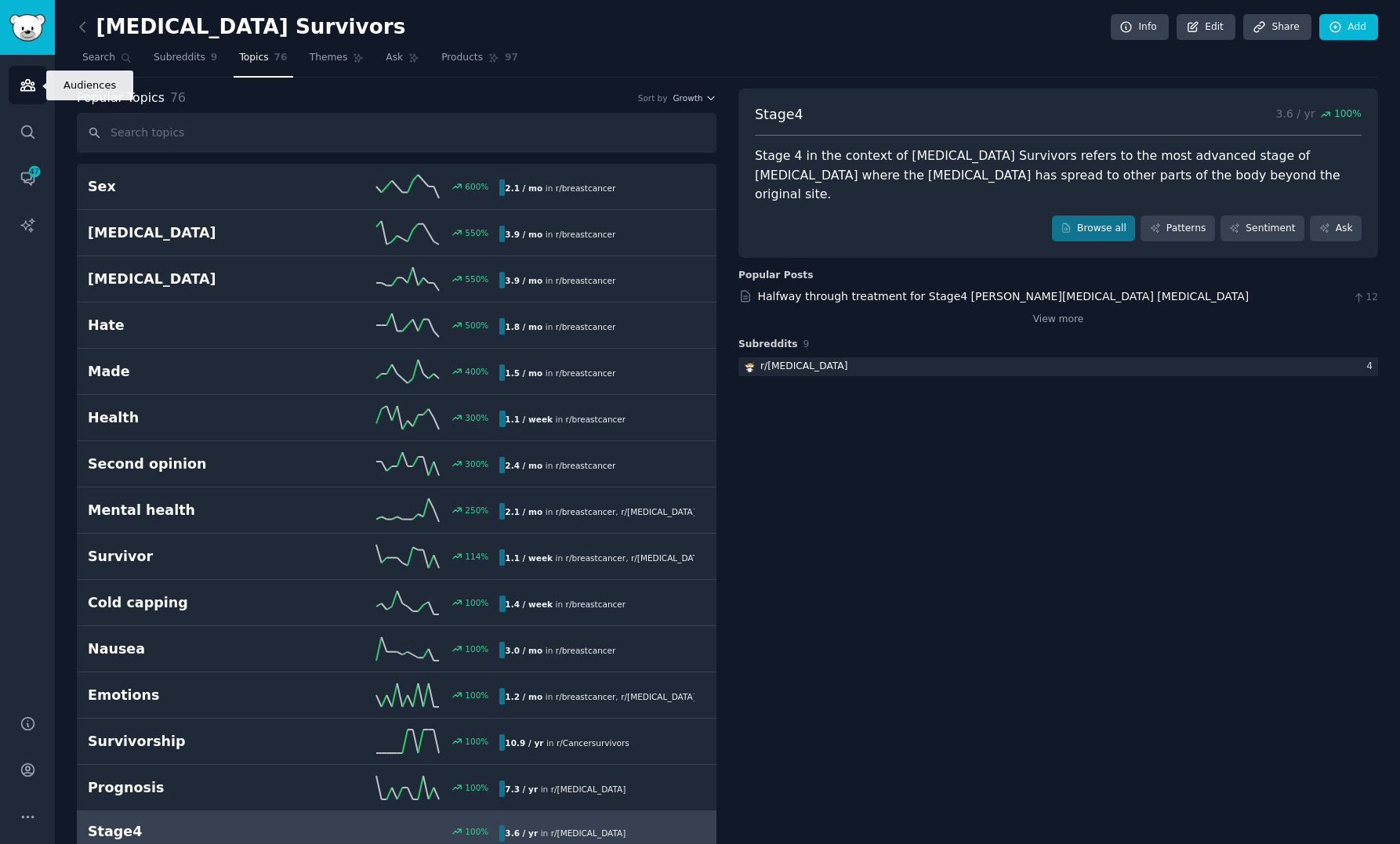
click at [22, 86] on icon "Sidebar" at bounding box center [28, 85] width 17 height 17
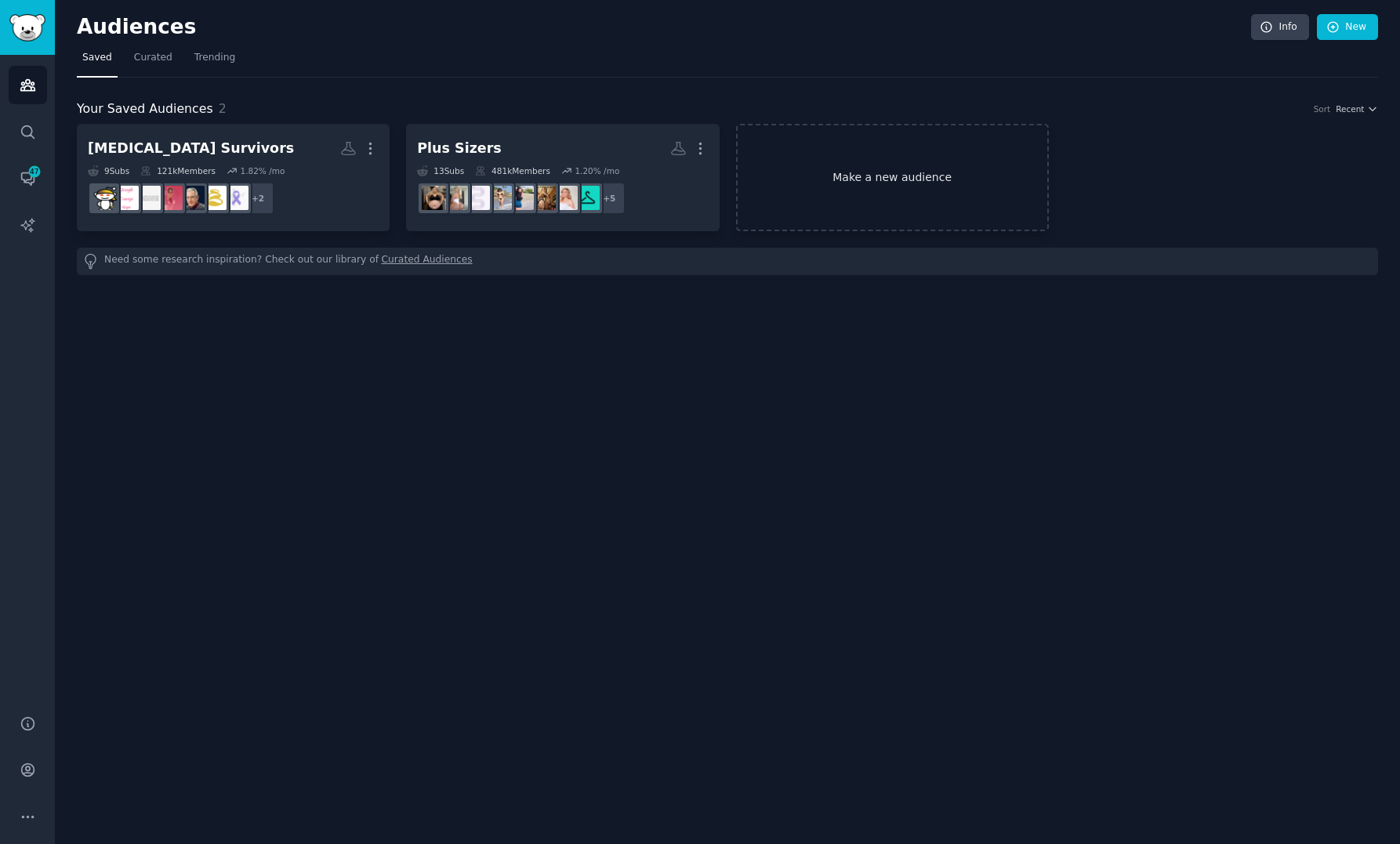
click at [861, 191] on link "Make a new audience" at bounding box center [892, 177] width 313 height 107
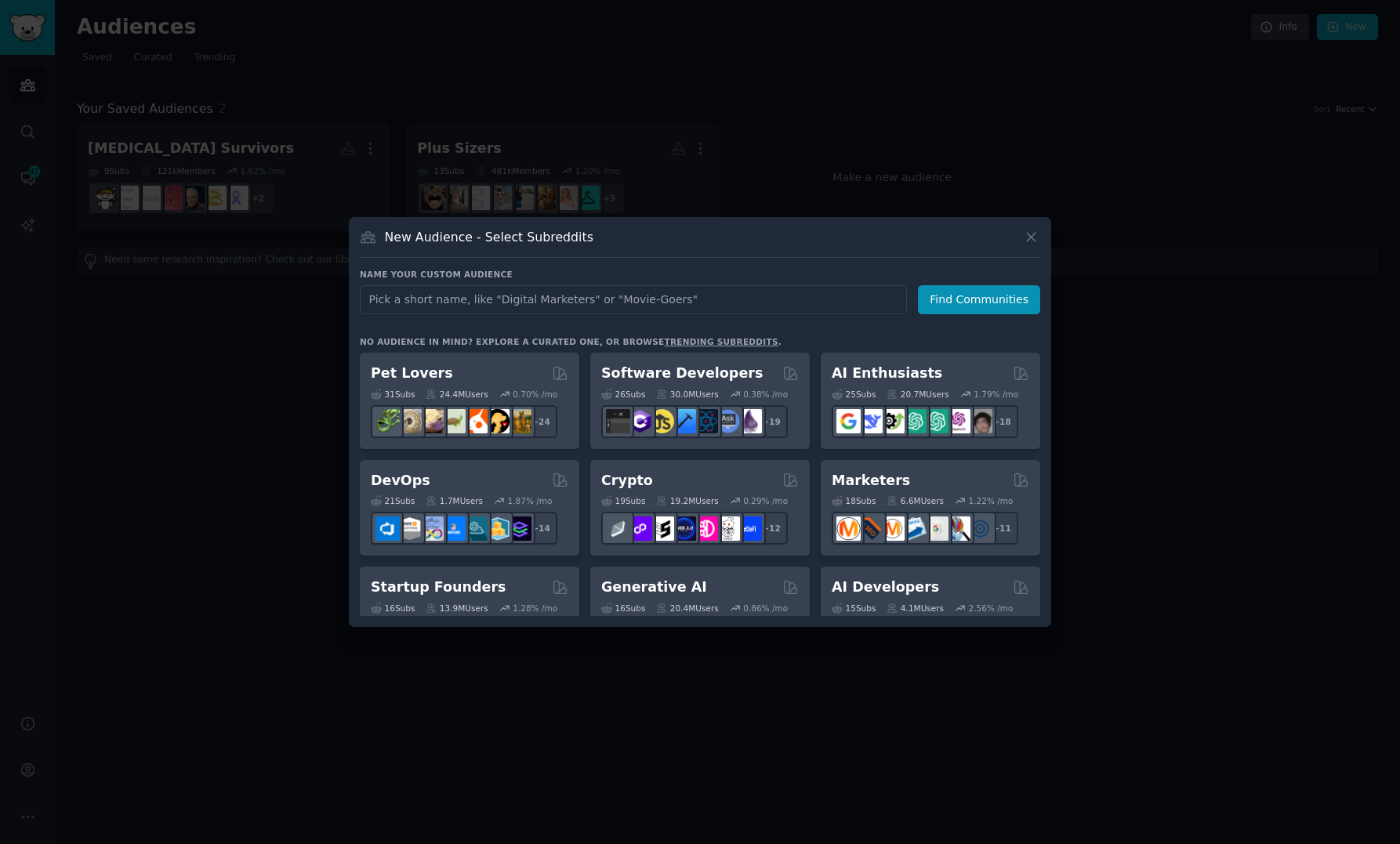
click at [1134, 278] on div at bounding box center [700, 422] width 1400 height 844
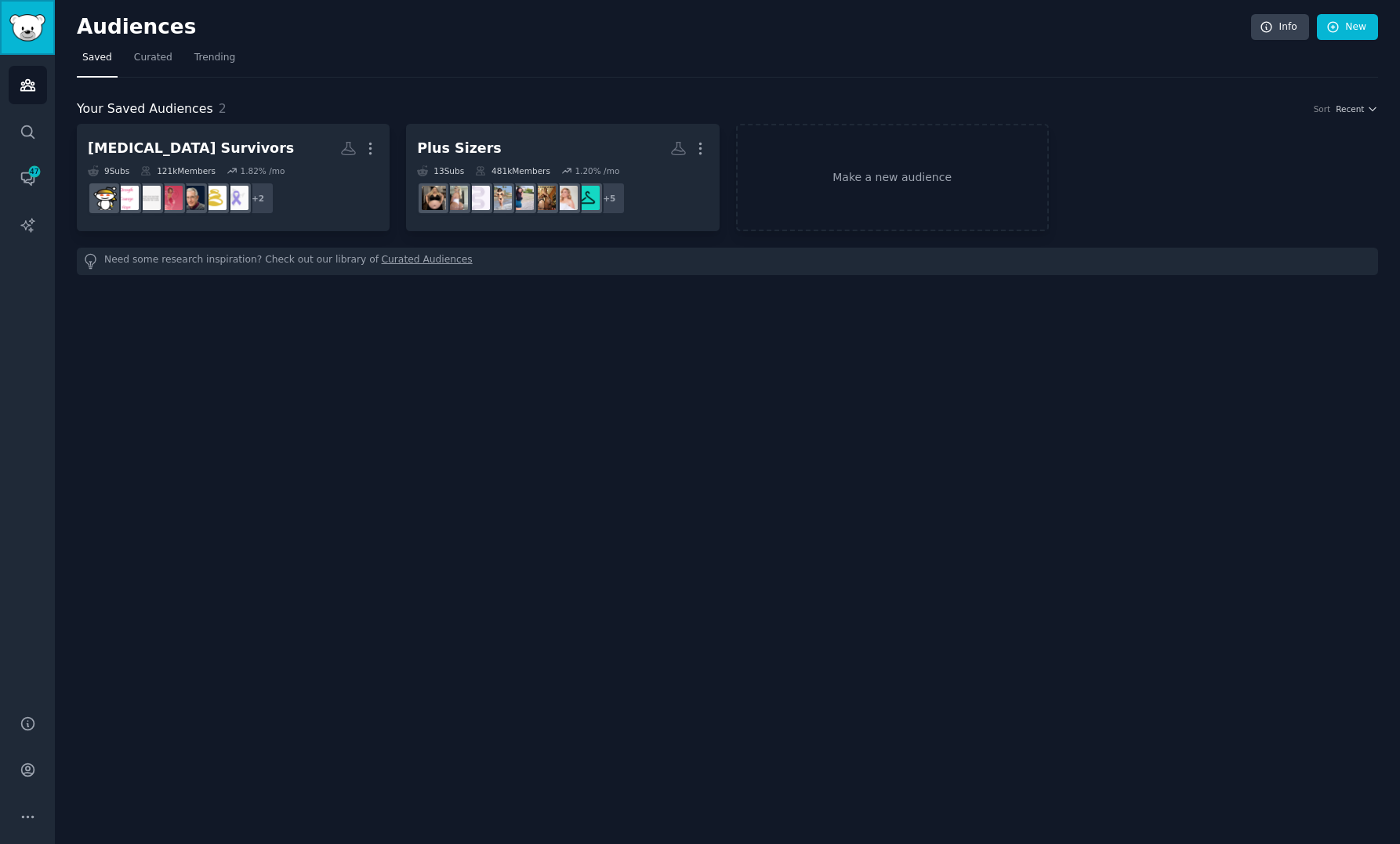
click at [22, 33] on img "Sidebar" at bounding box center [27, 27] width 36 height 27
click at [27, 31] on img "Sidebar" at bounding box center [27, 27] width 36 height 27
click at [159, 61] on span "Curated" at bounding box center [153, 57] width 38 height 14
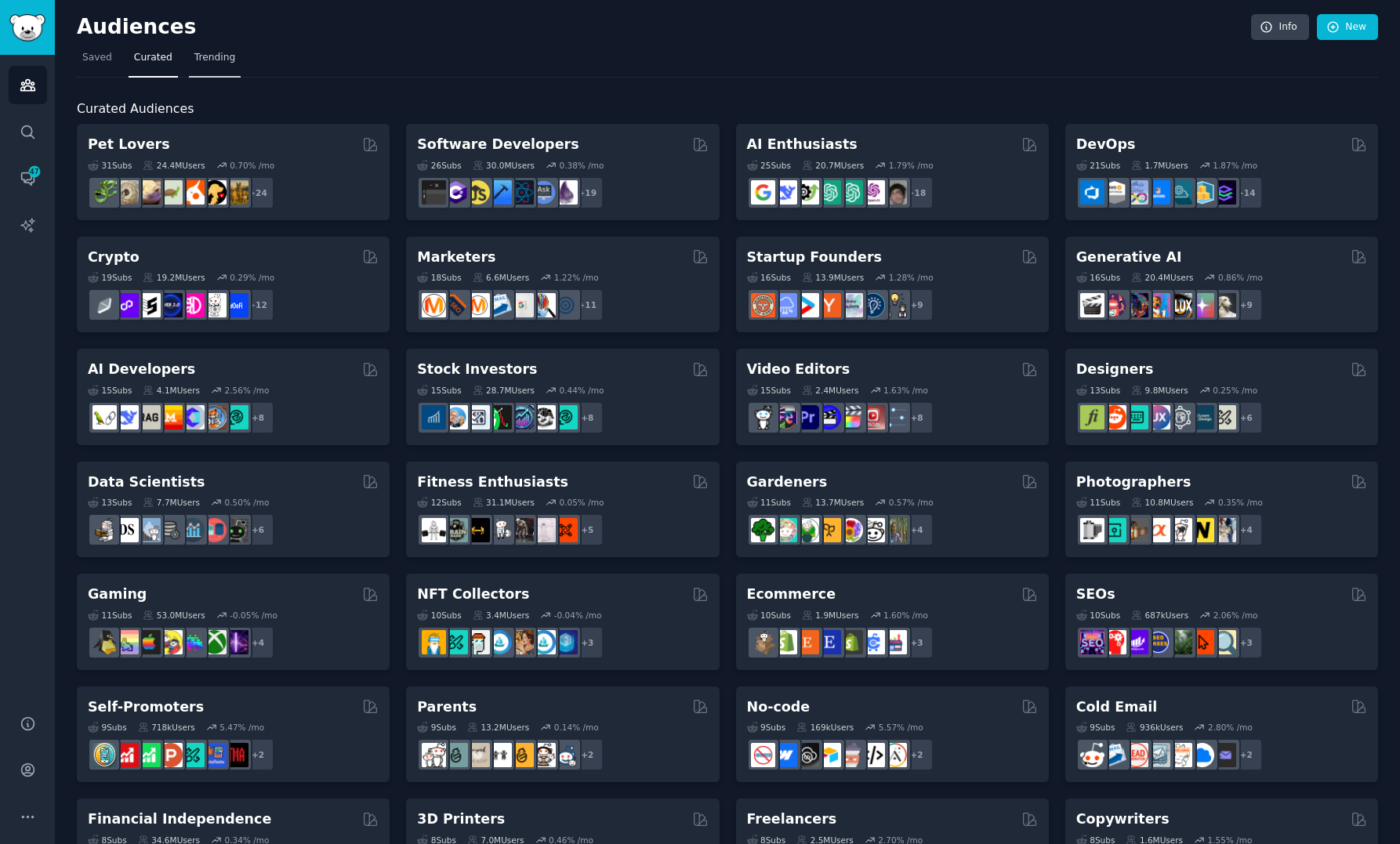
click at [223, 66] on link "Trending" at bounding box center [215, 62] width 52 height 32
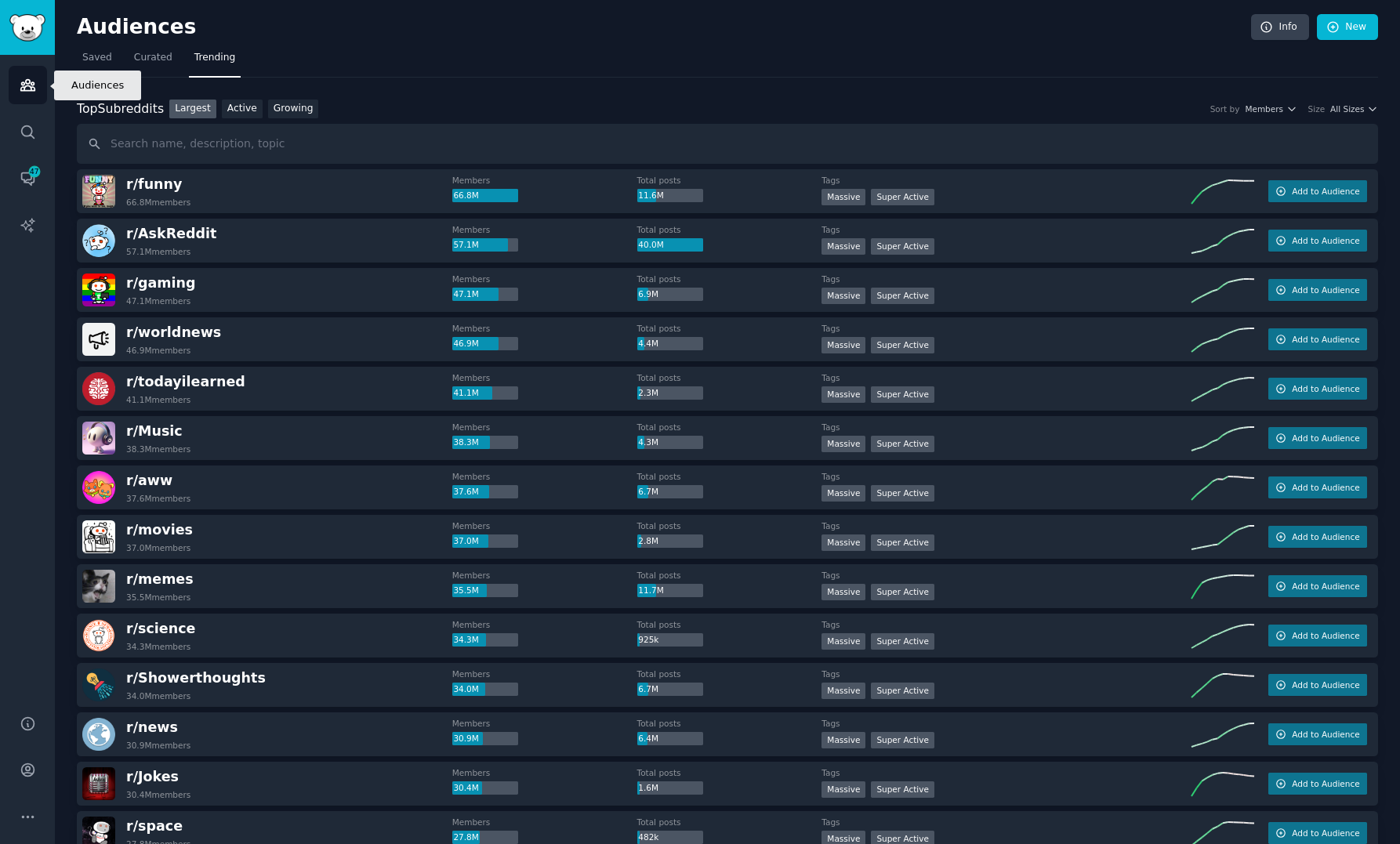
click at [36, 87] on link "Audiences" at bounding box center [27, 85] width 38 height 38
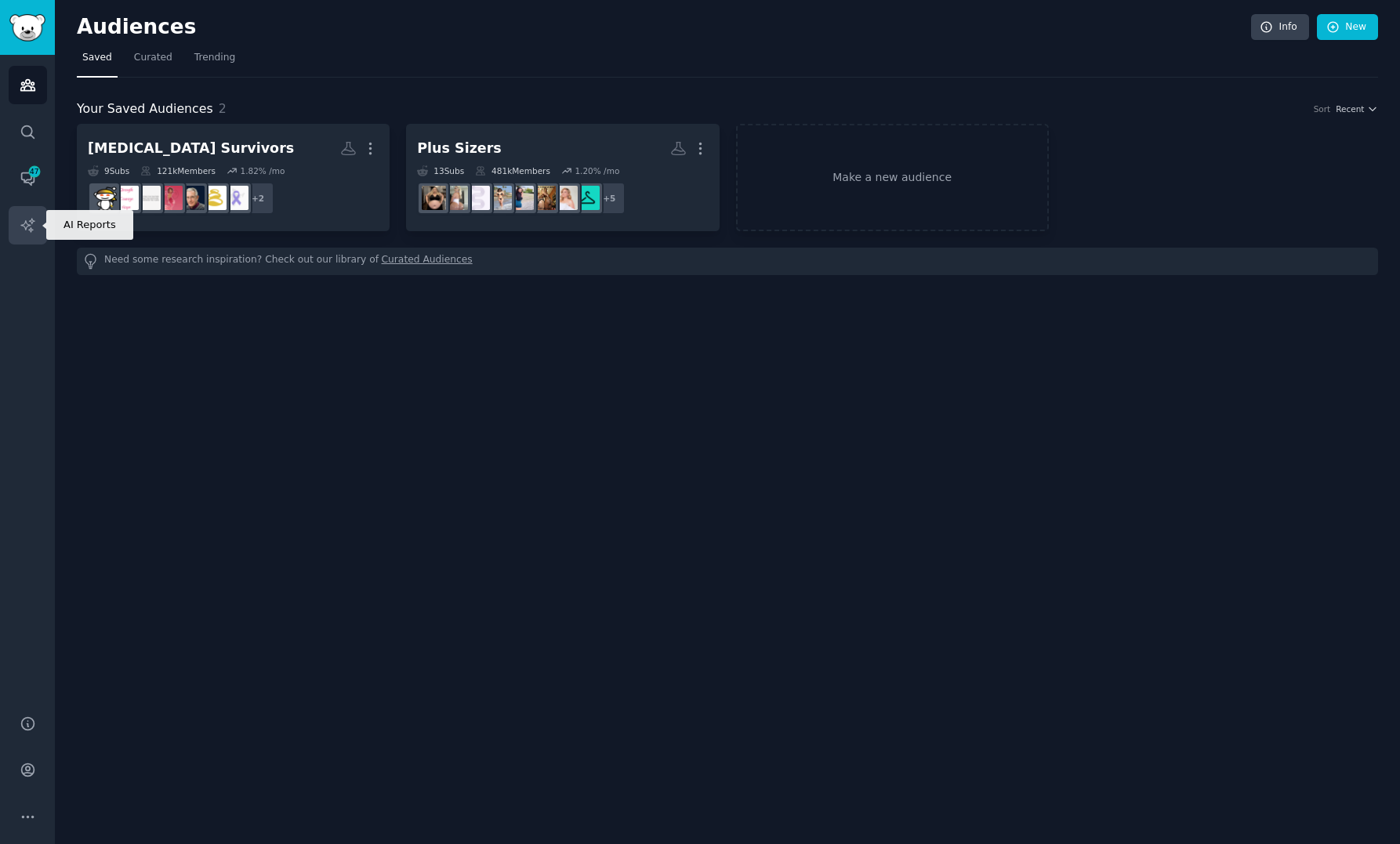
click at [20, 222] on icon "Sidebar" at bounding box center [28, 226] width 17 height 17
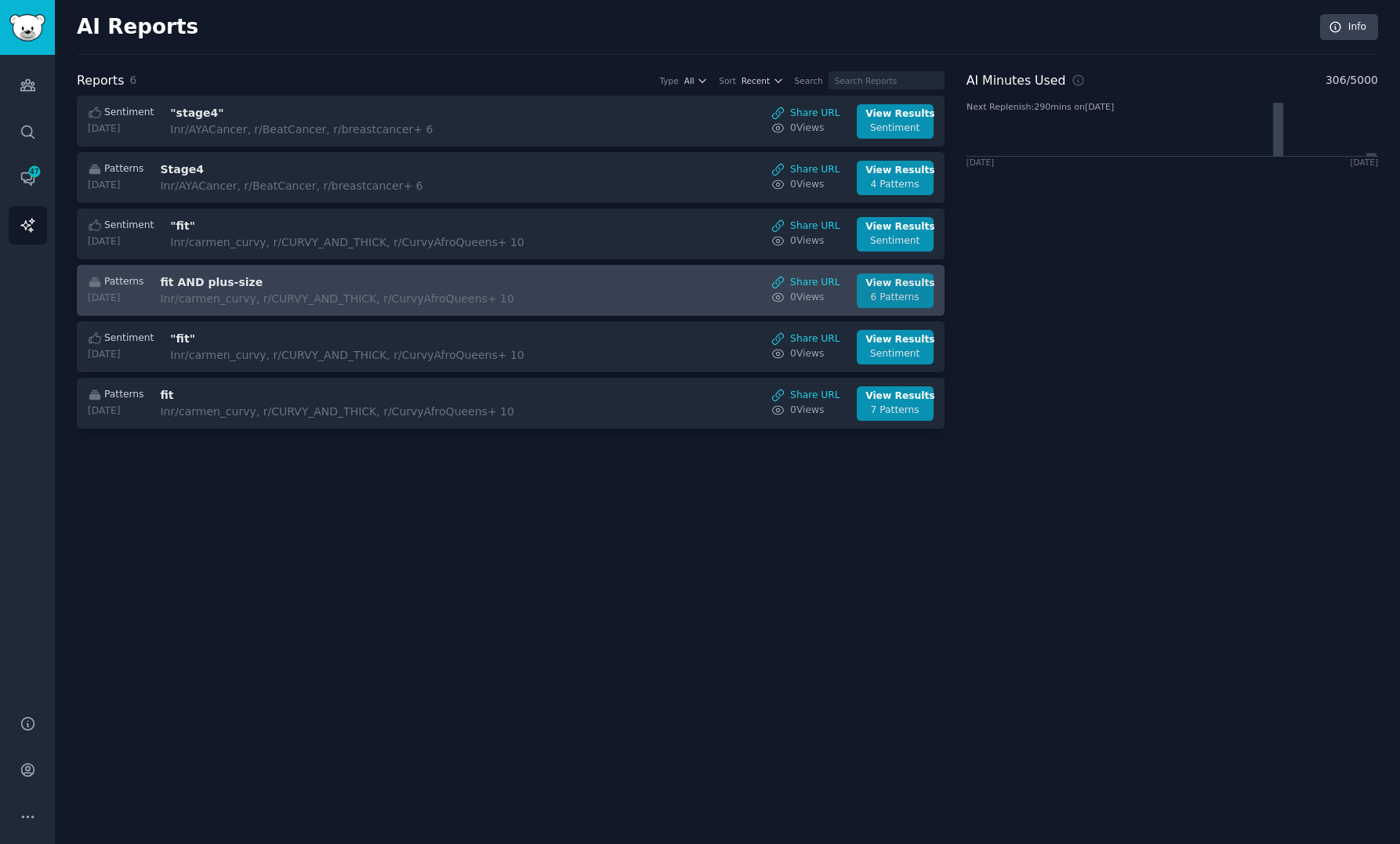
click at [893, 290] on div "6 Patterns" at bounding box center [895, 297] width 59 height 14
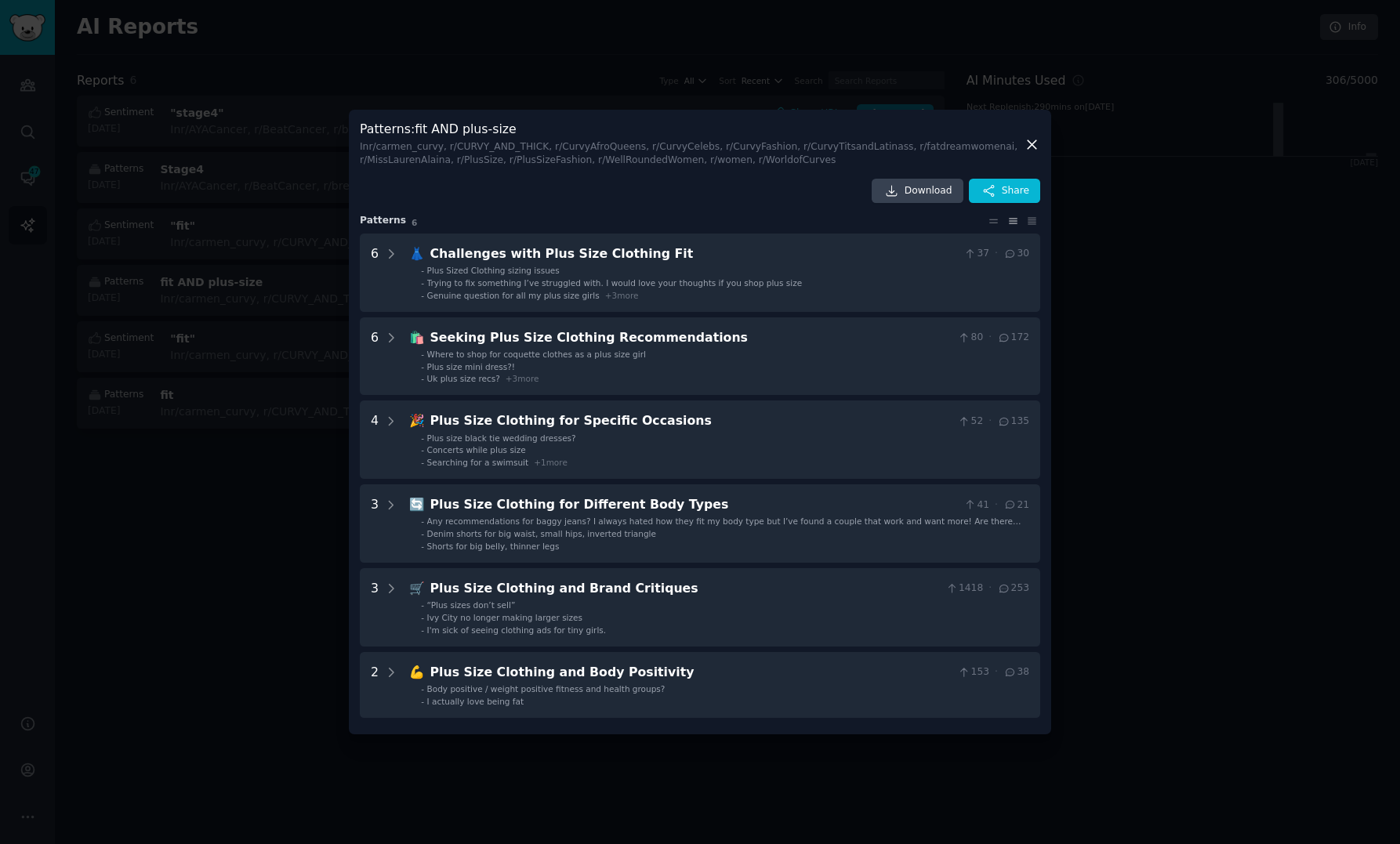
click at [1030, 148] on icon at bounding box center [1032, 145] width 17 height 17
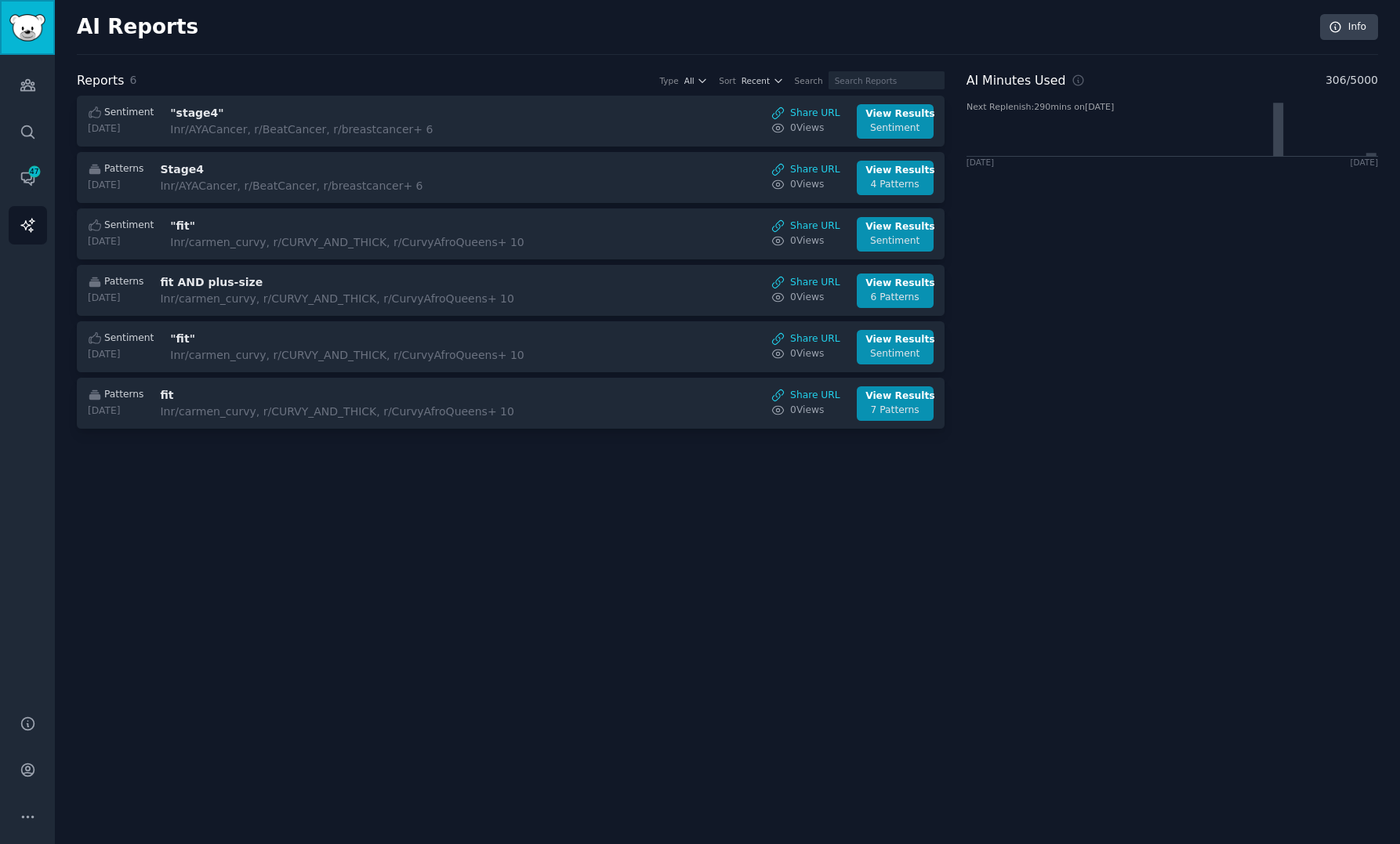
click at [41, 33] on img "Sidebar" at bounding box center [27, 27] width 36 height 27
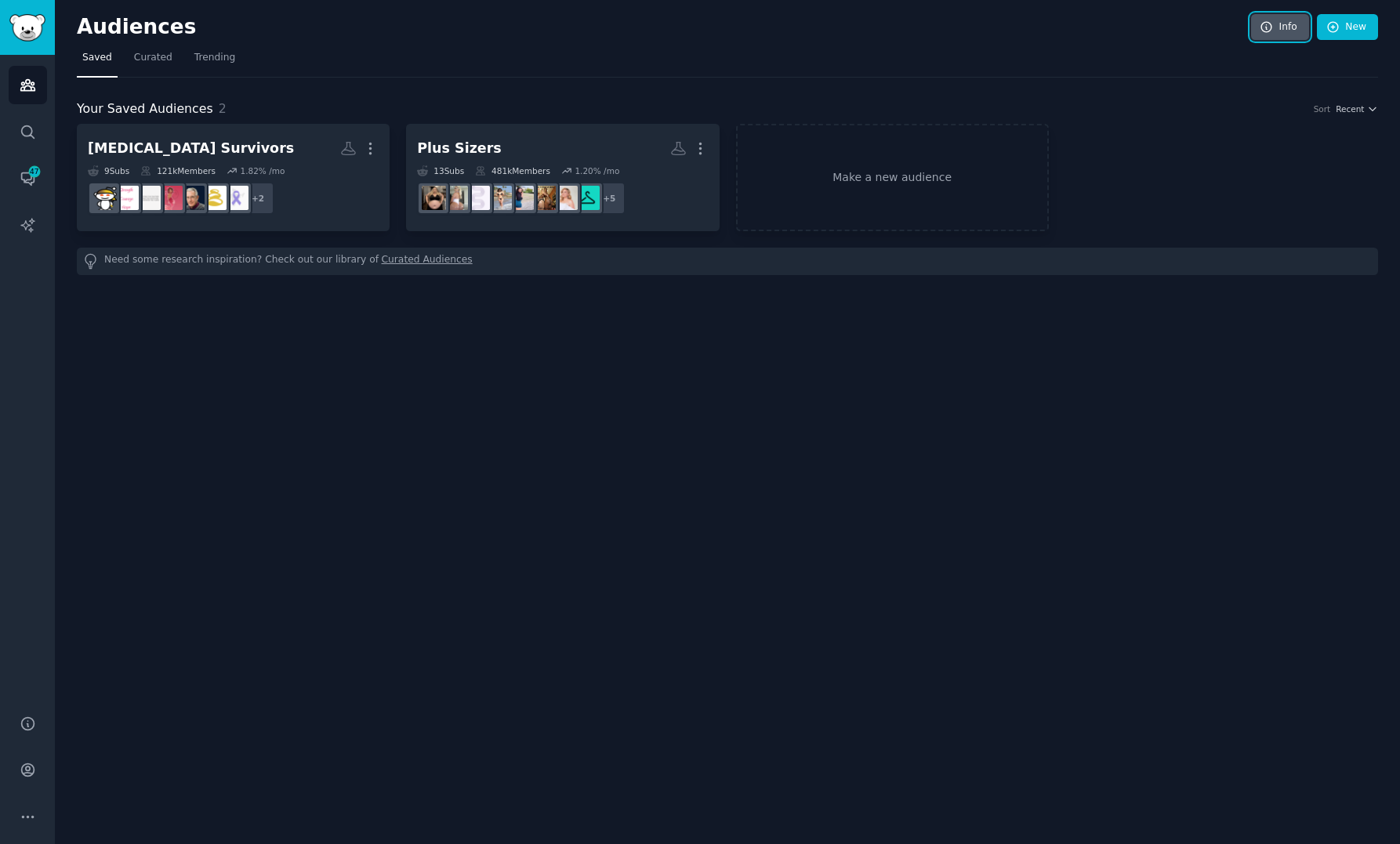
click at [1259, 29] on link "Info" at bounding box center [1280, 27] width 58 height 27
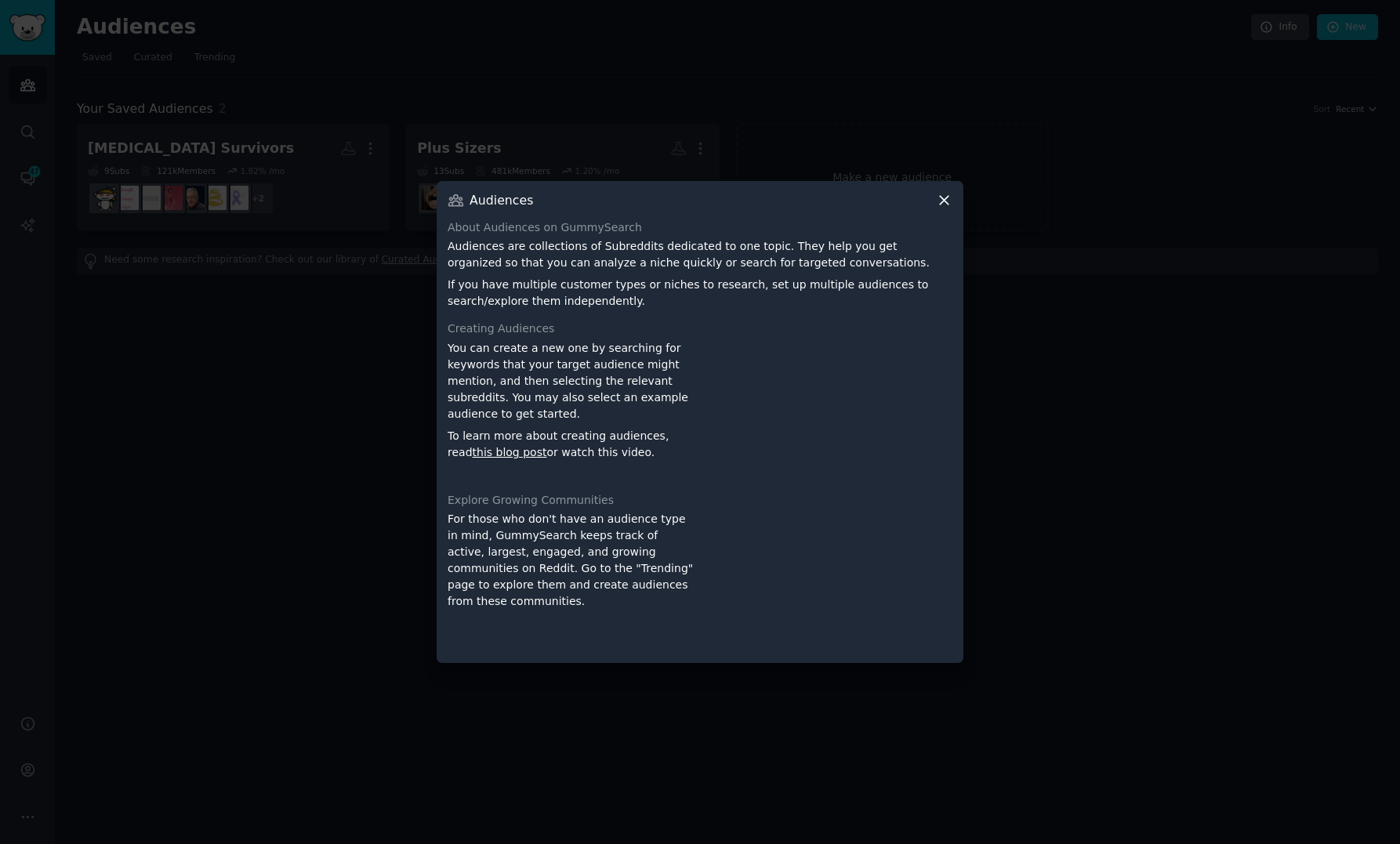
click at [951, 199] on icon at bounding box center [944, 201] width 17 height 17
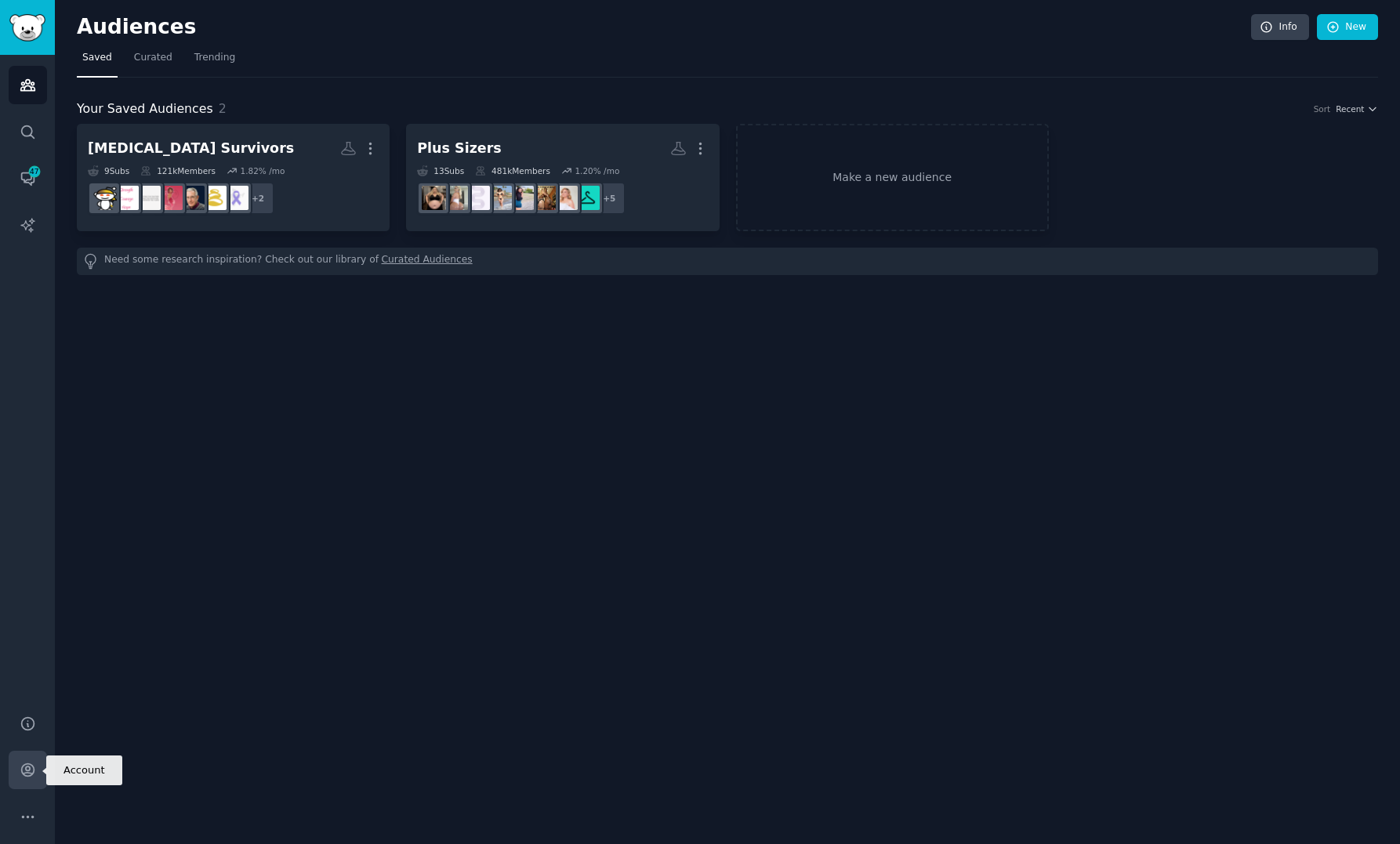
click at [20, 772] on icon "Sidebar" at bounding box center [28, 770] width 17 height 17
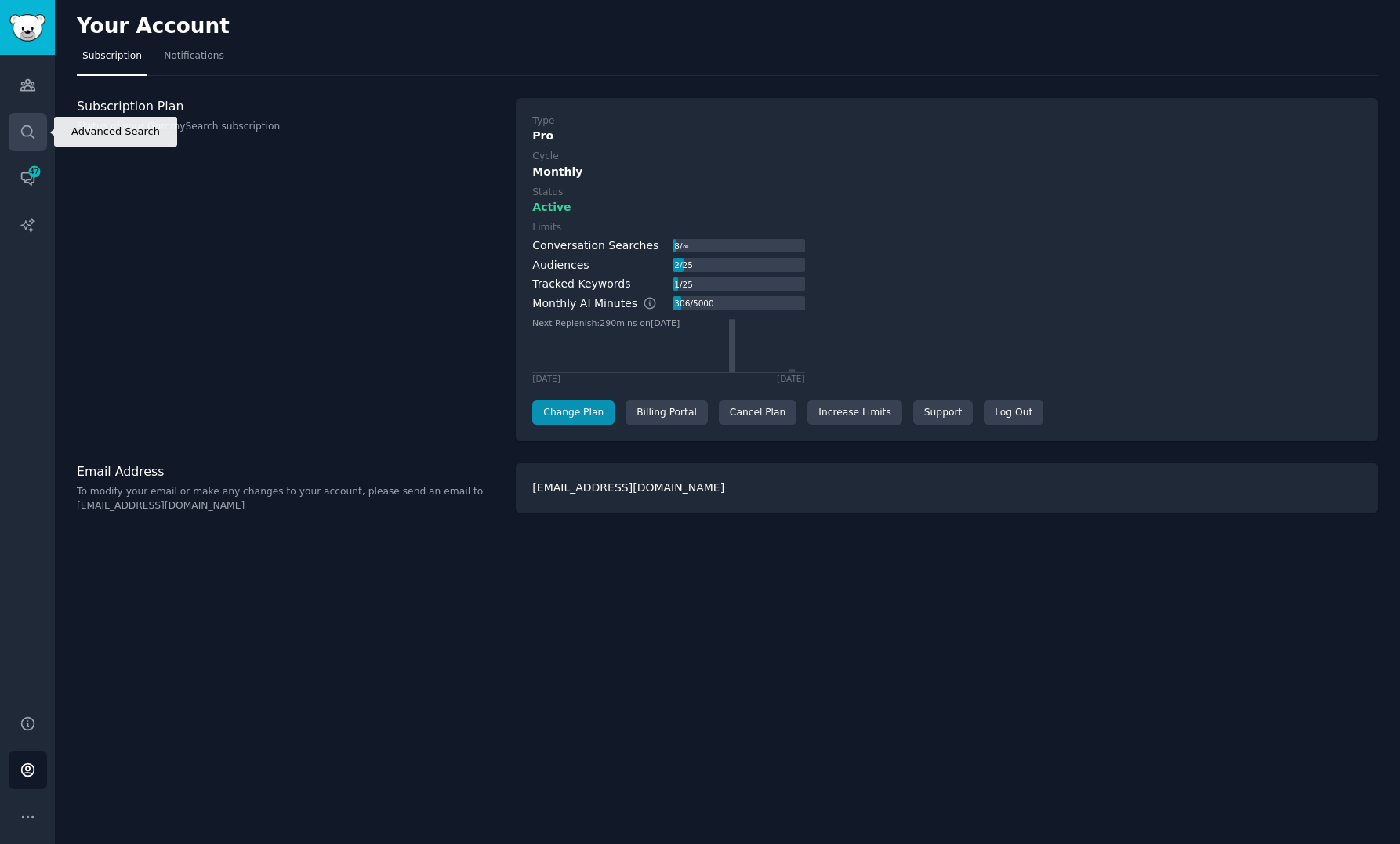
click at [33, 131] on icon "Sidebar" at bounding box center [28, 132] width 17 height 17
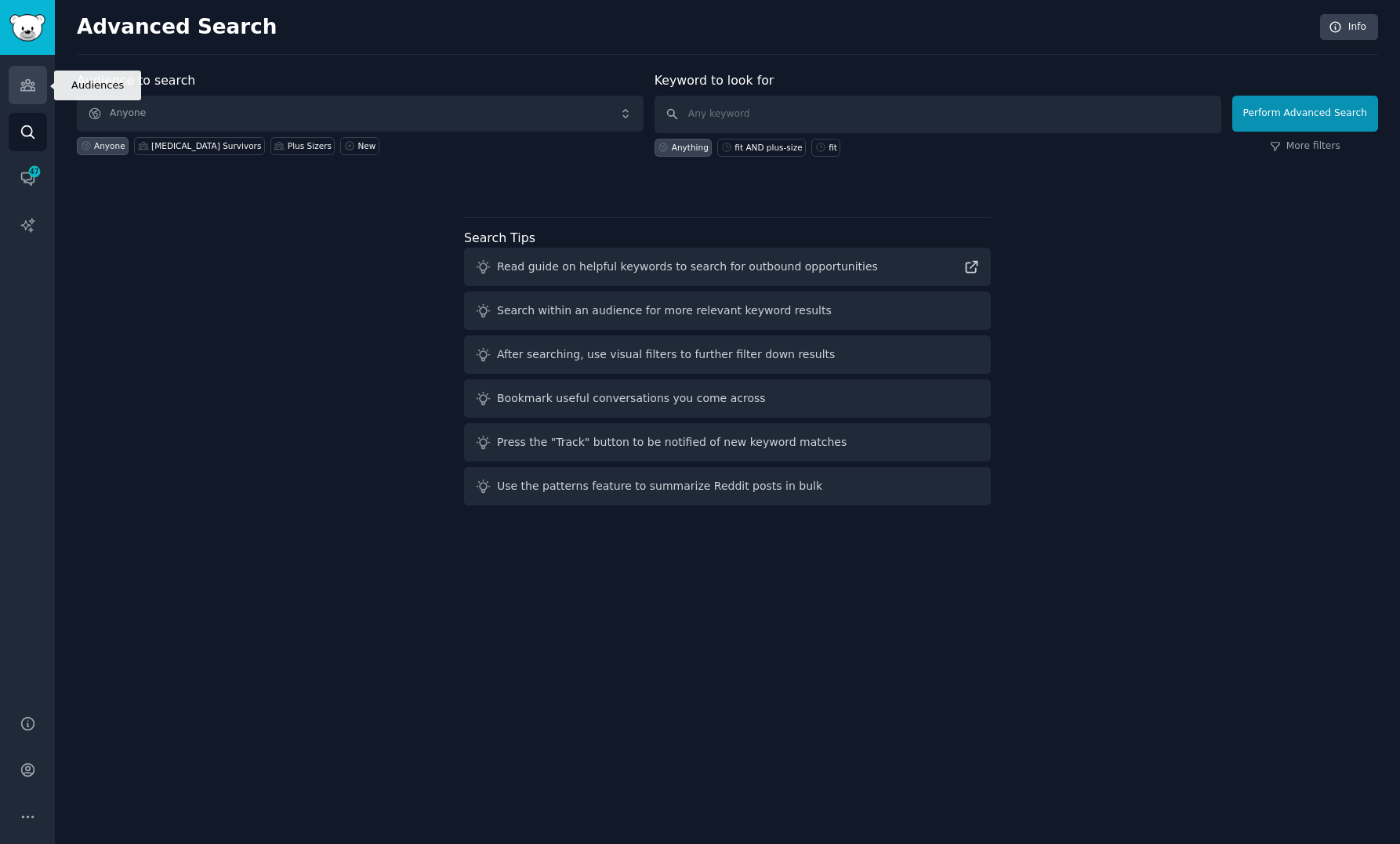
click at [16, 75] on link "Audiences" at bounding box center [27, 85] width 38 height 38
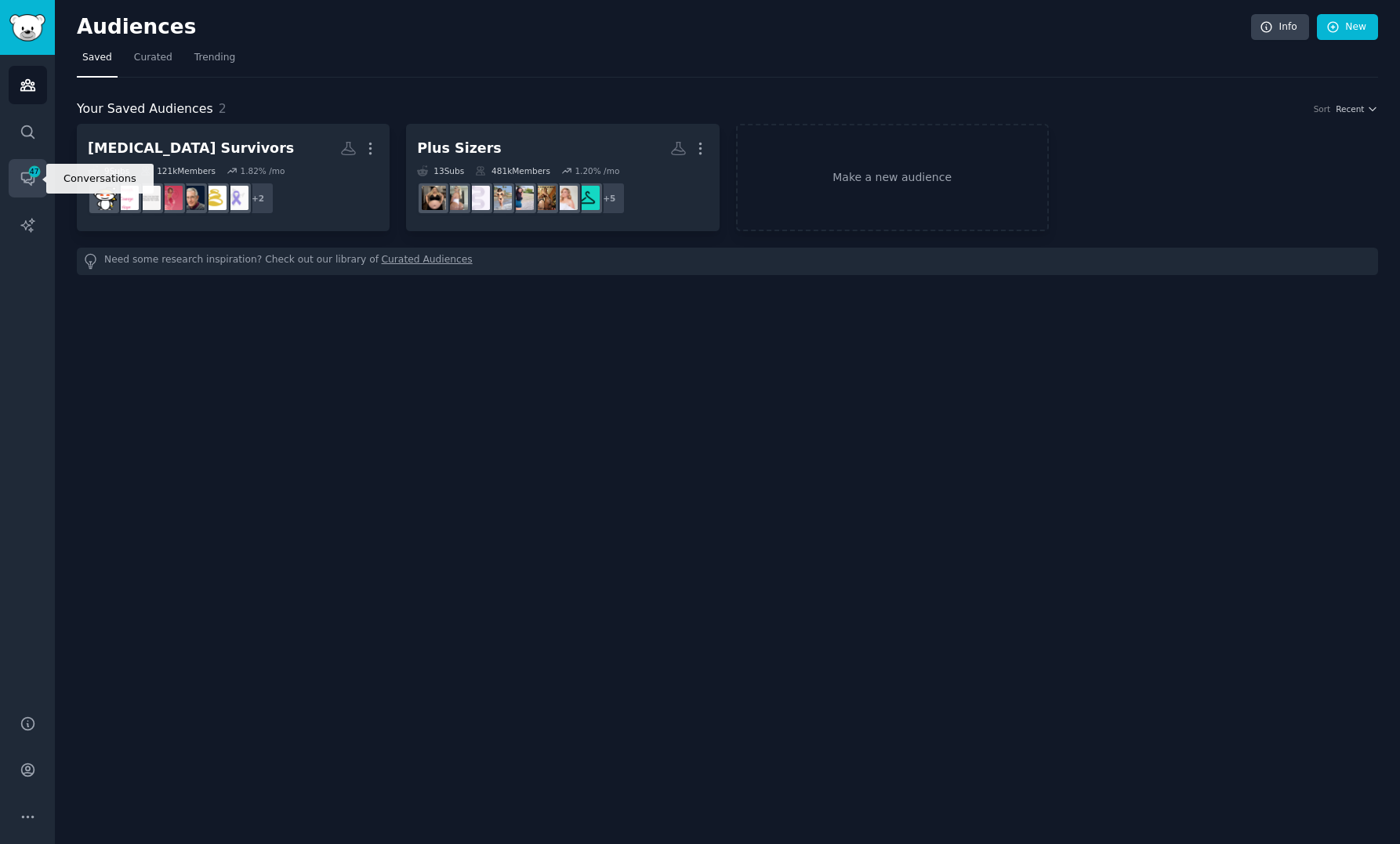
click at [40, 168] on span "47" at bounding box center [34, 171] width 14 height 11
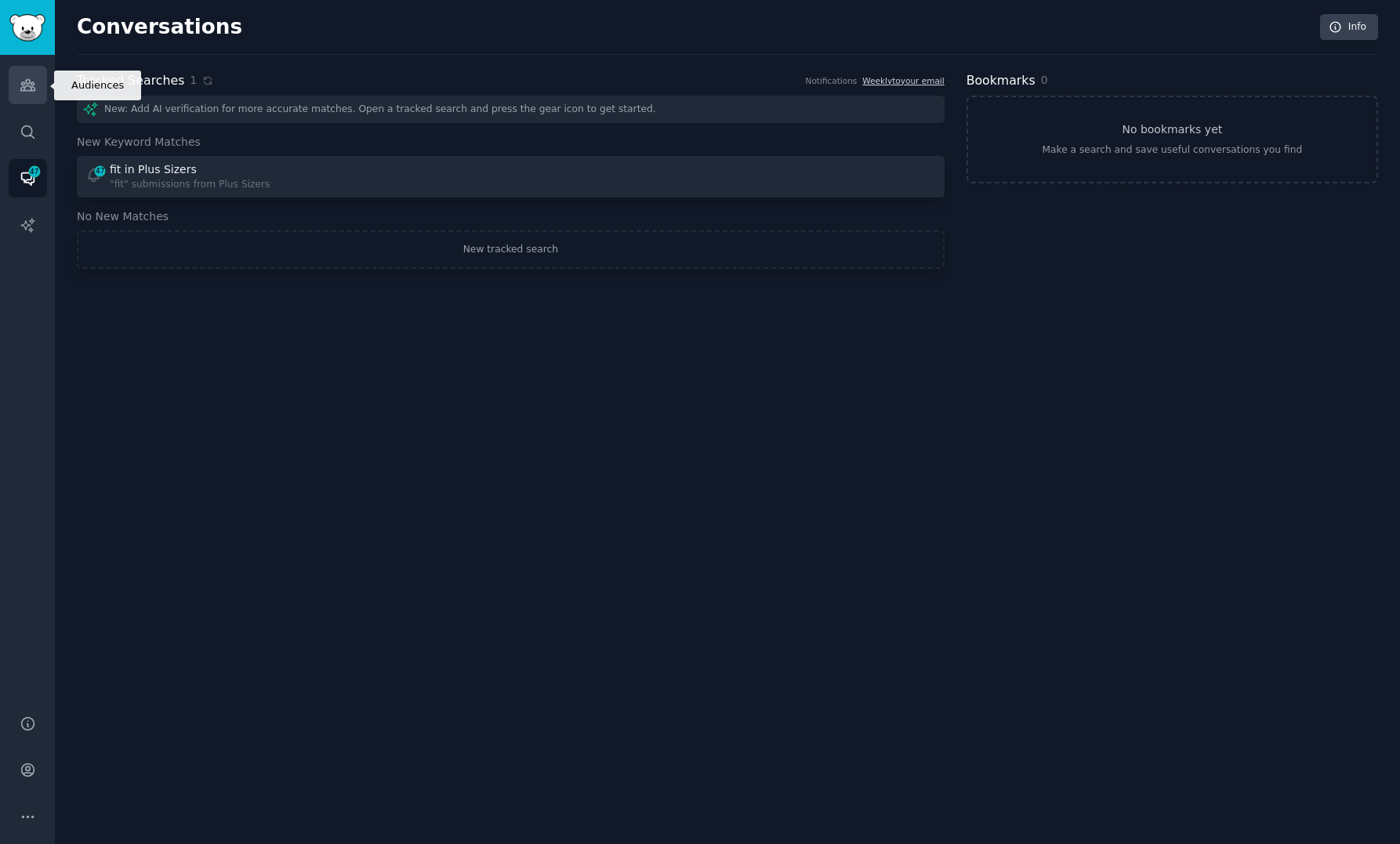
click at [22, 76] on link "Audiences" at bounding box center [27, 85] width 38 height 38
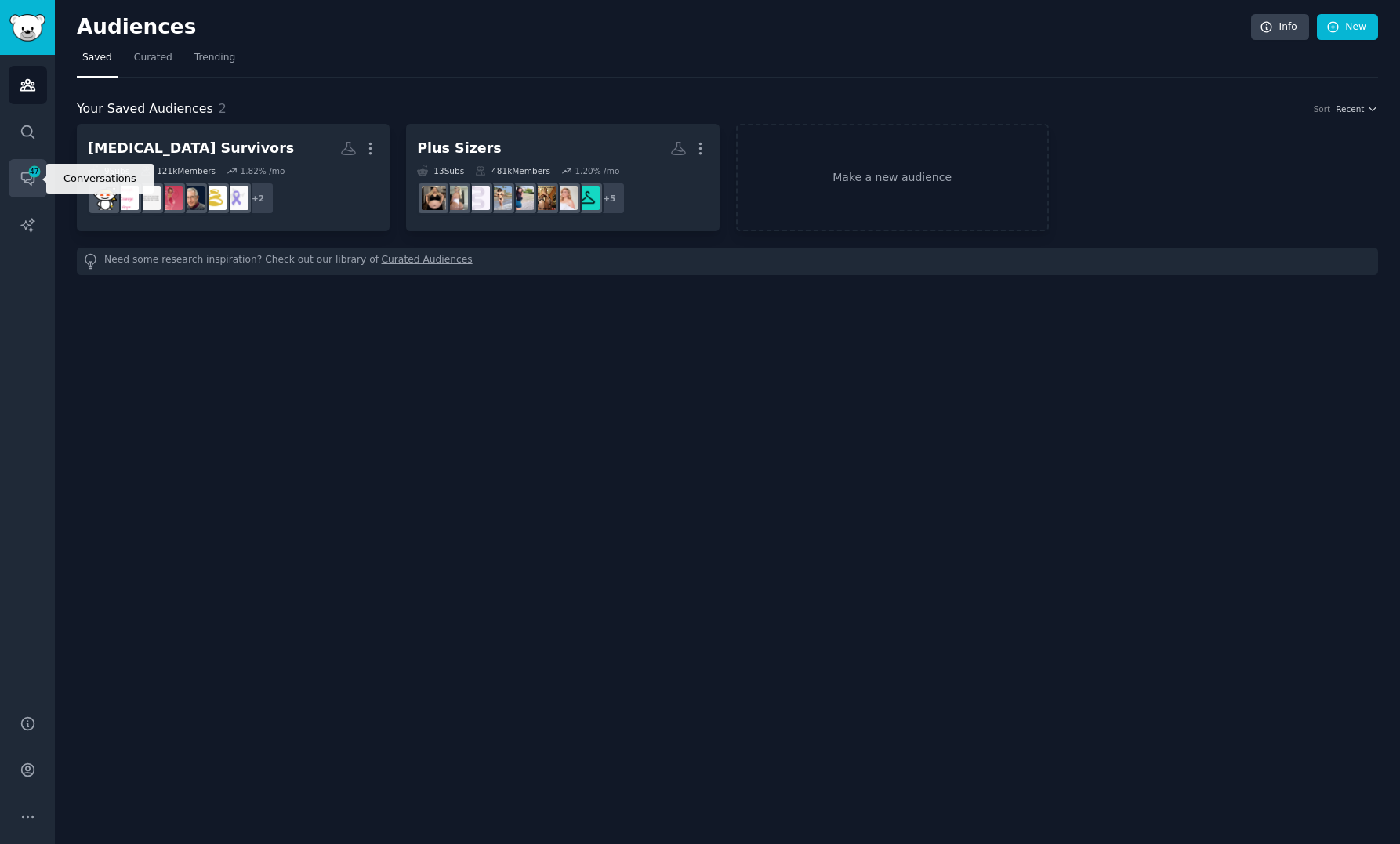
click at [29, 178] on icon "Sidebar" at bounding box center [34, 171] width 14 height 14
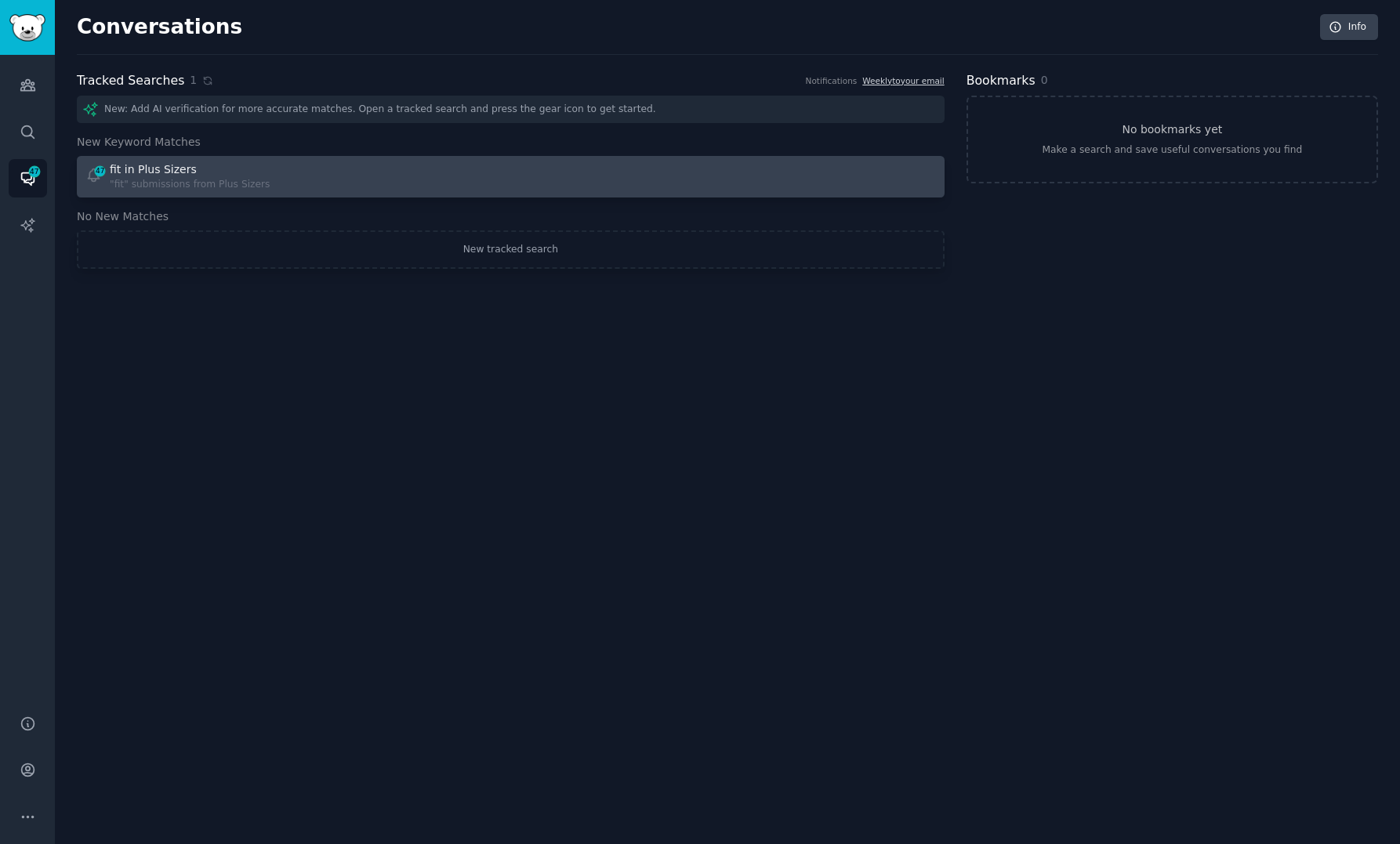
click at [221, 184] on div ""fit" submissions from Plus Sizers" at bounding box center [190, 185] width 160 height 14
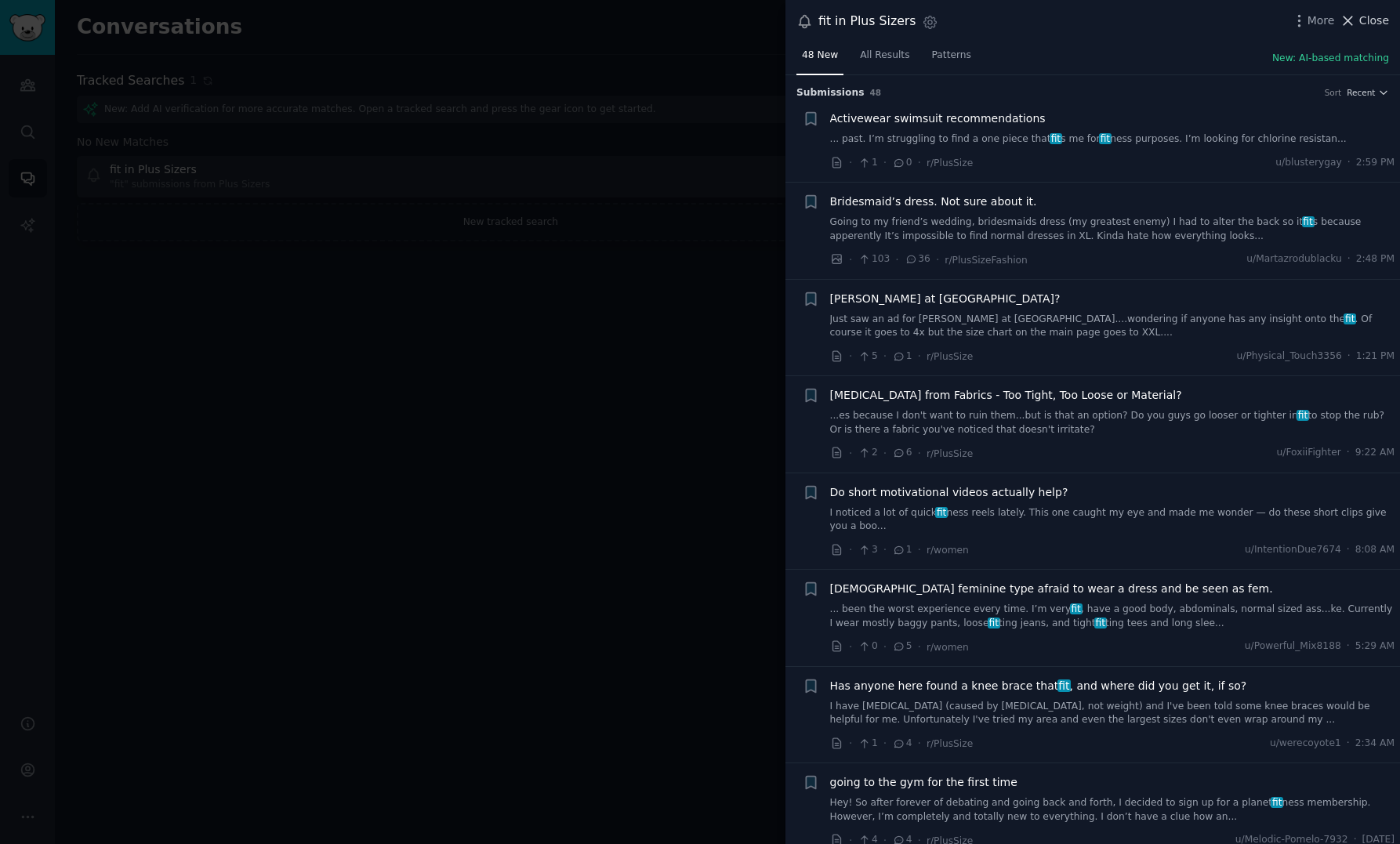
click at [1368, 24] on span "Close" at bounding box center [1374, 21] width 30 height 17
